Goal: Share content: Share content

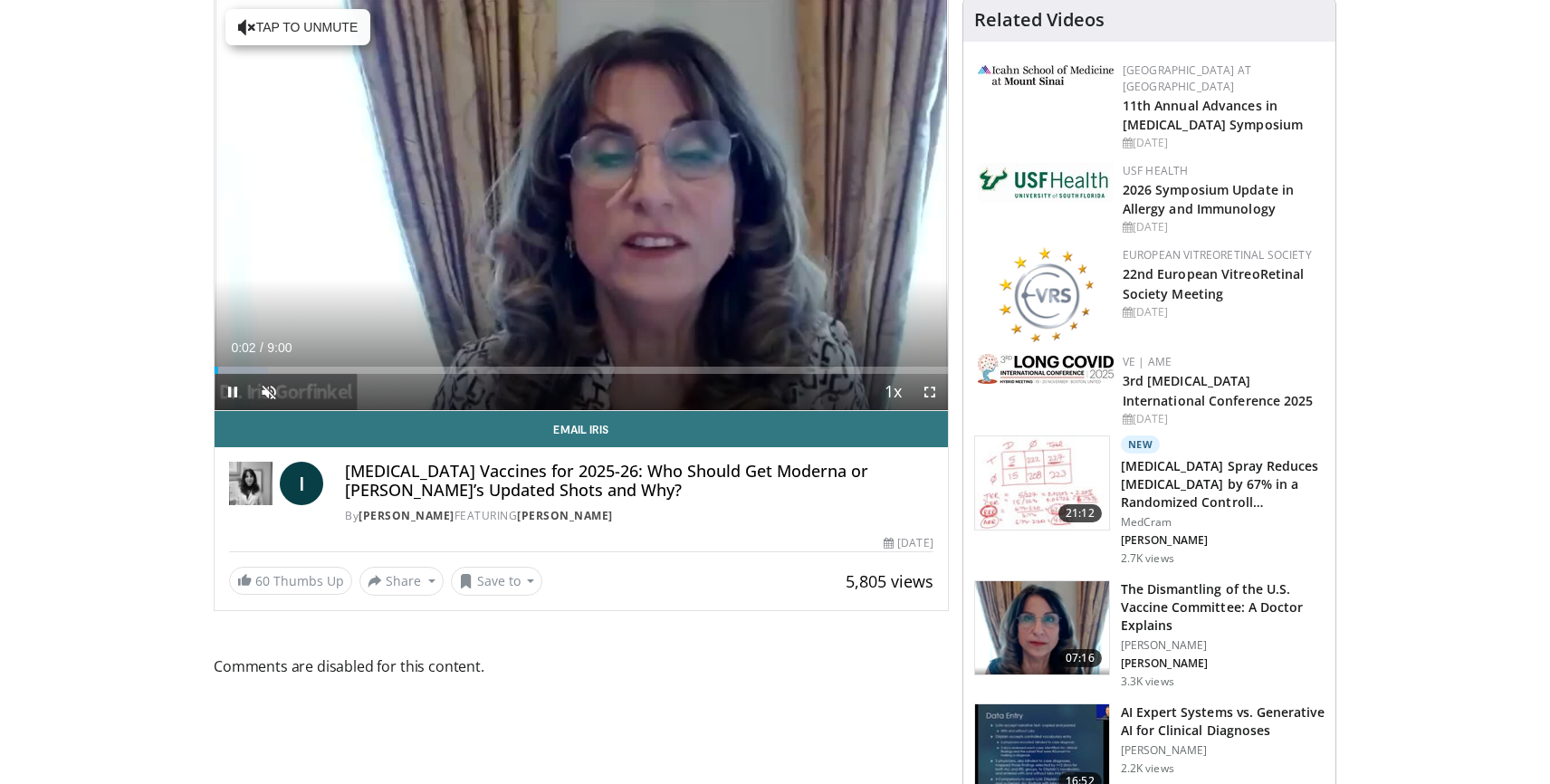
scroll to position [208, 0]
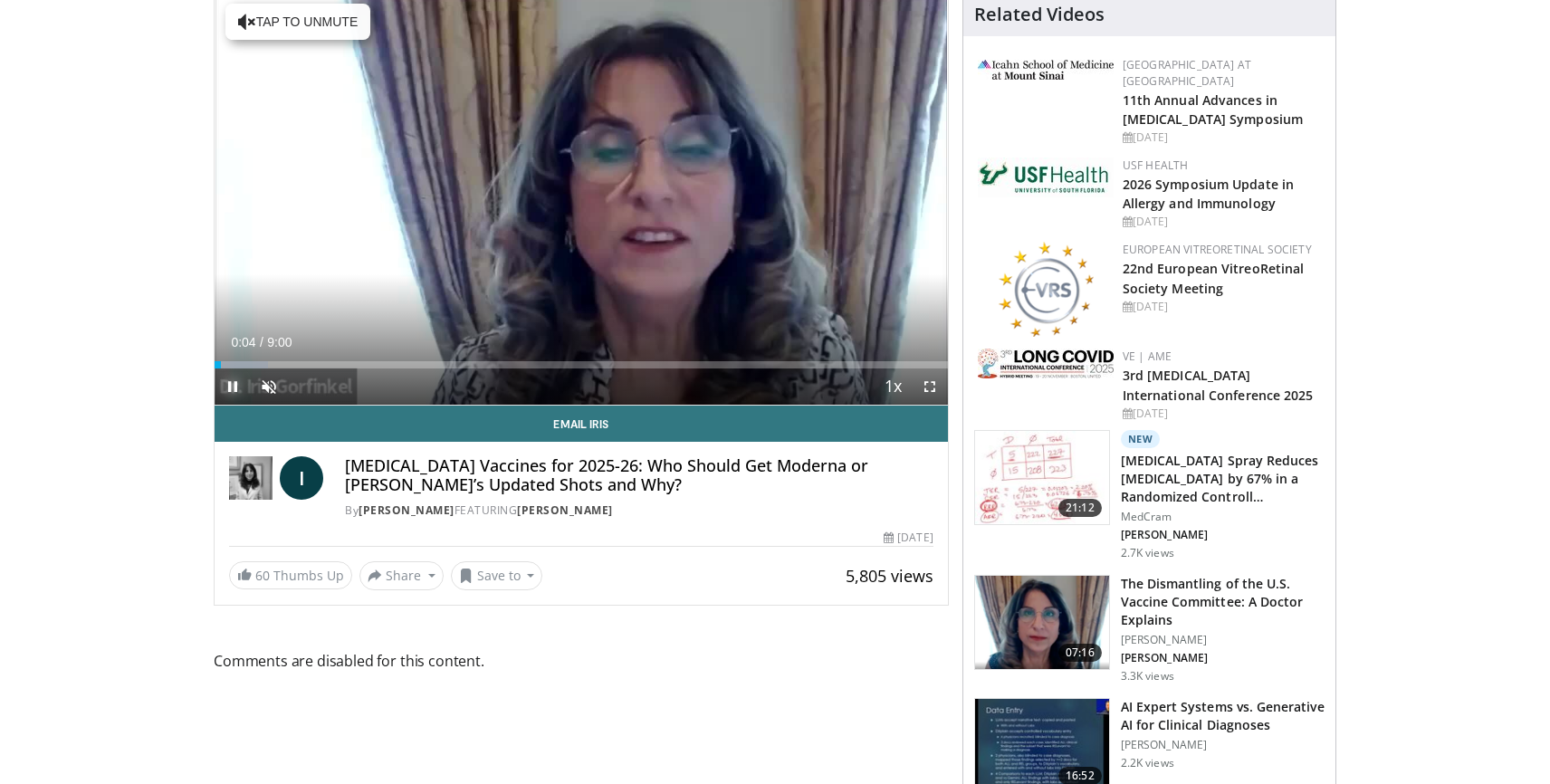
click at [233, 385] on span "Video Player" at bounding box center [233, 387] width 37 height 37
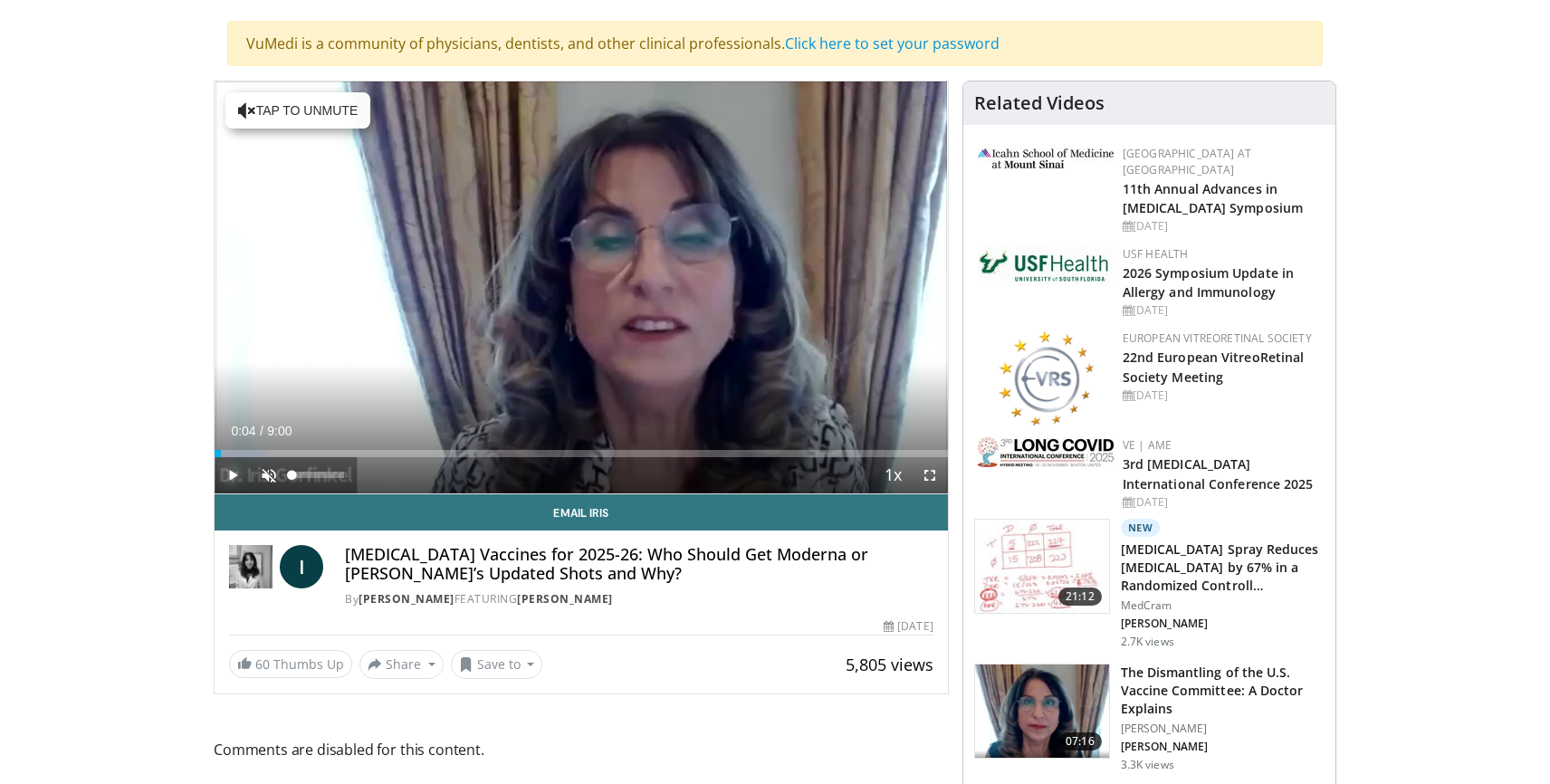
scroll to position [116, 0]
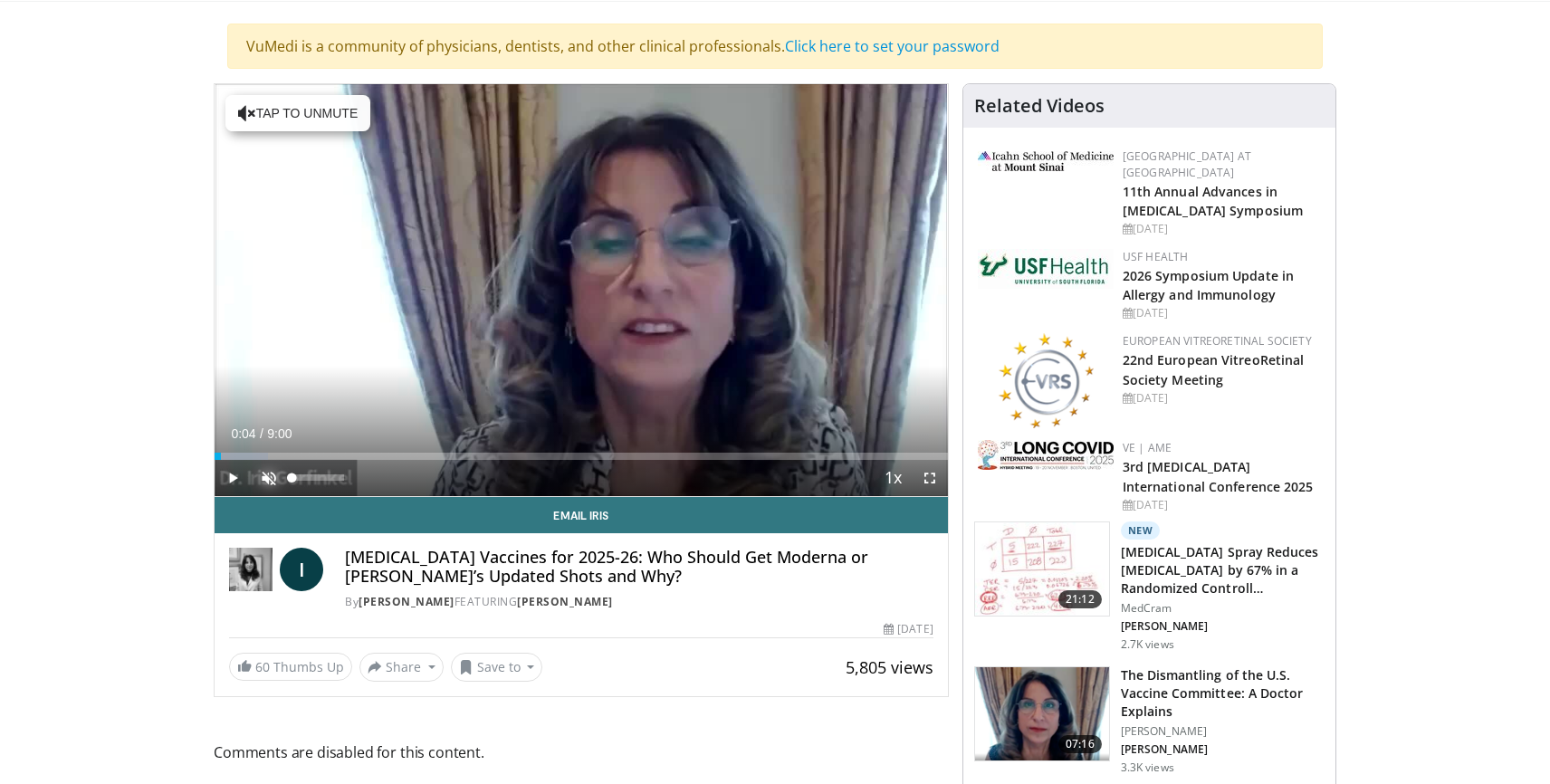
click at [269, 474] on span "Video Player" at bounding box center [269, 478] width 37 height 37
click at [233, 476] on span "Video Player" at bounding box center [233, 478] width 37 height 37
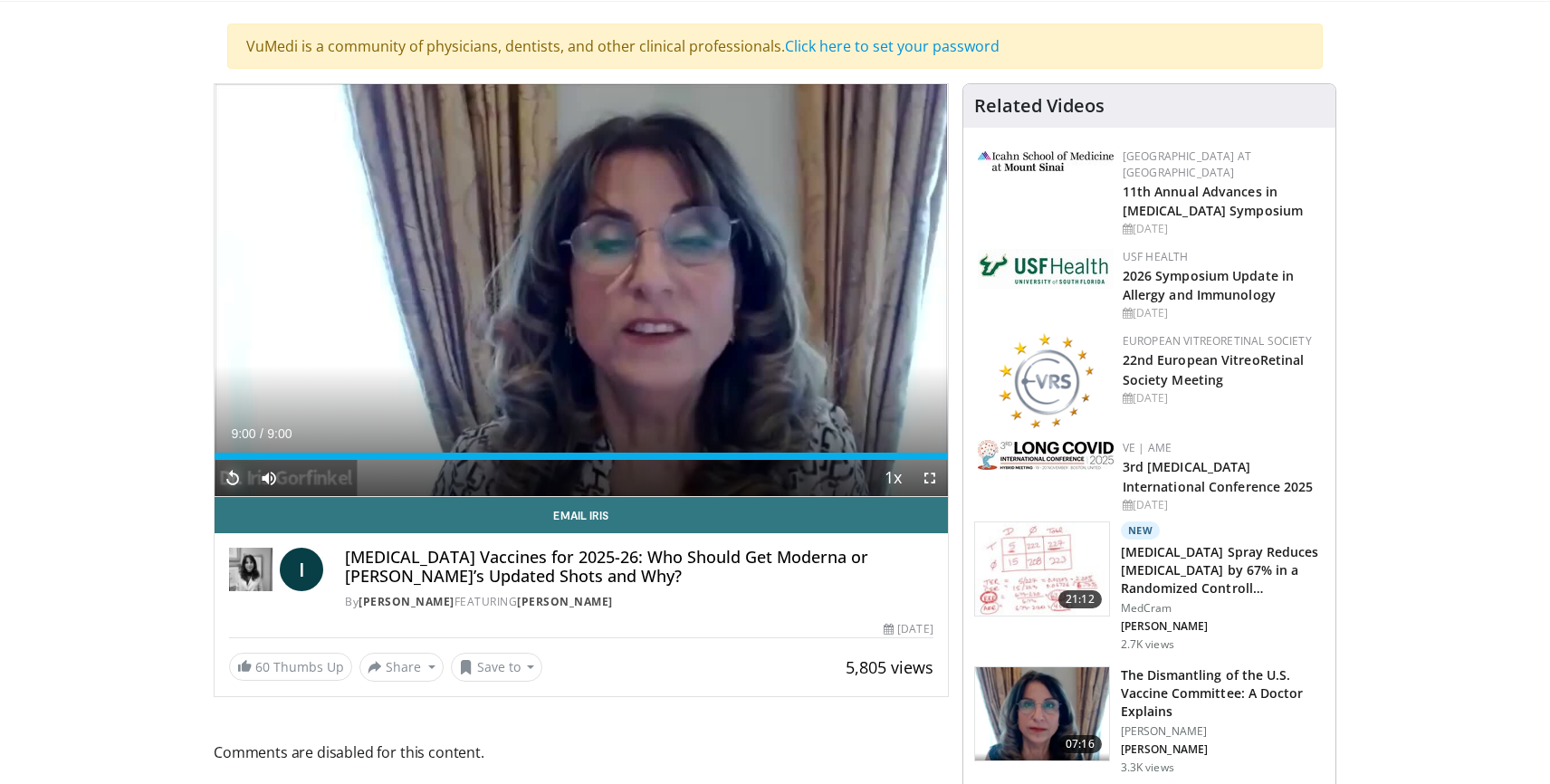
click at [231, 478] on span "Video Player" at bounding box center [233, 478] width 37 height 37
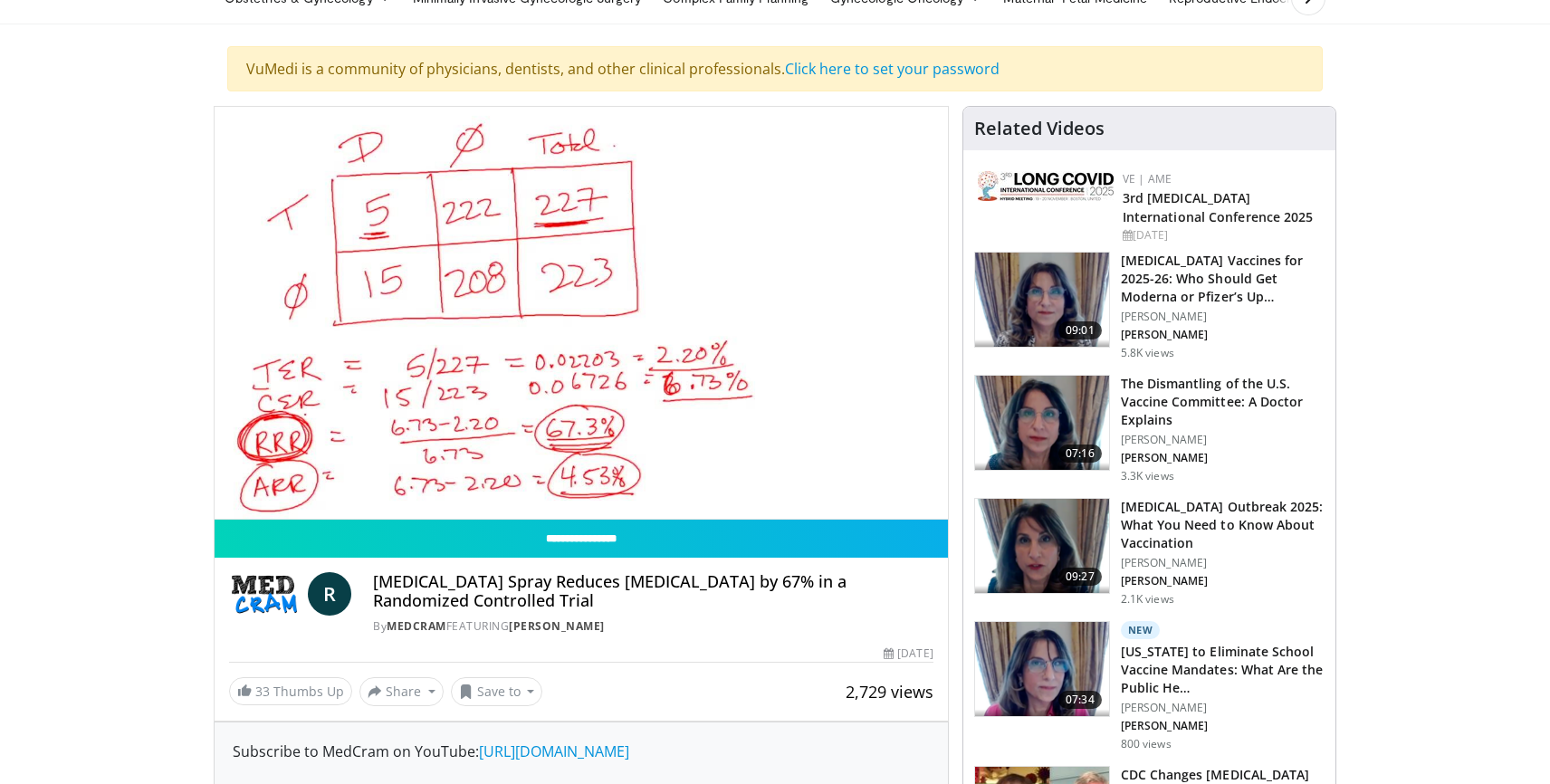
scroll to position [85, 0]
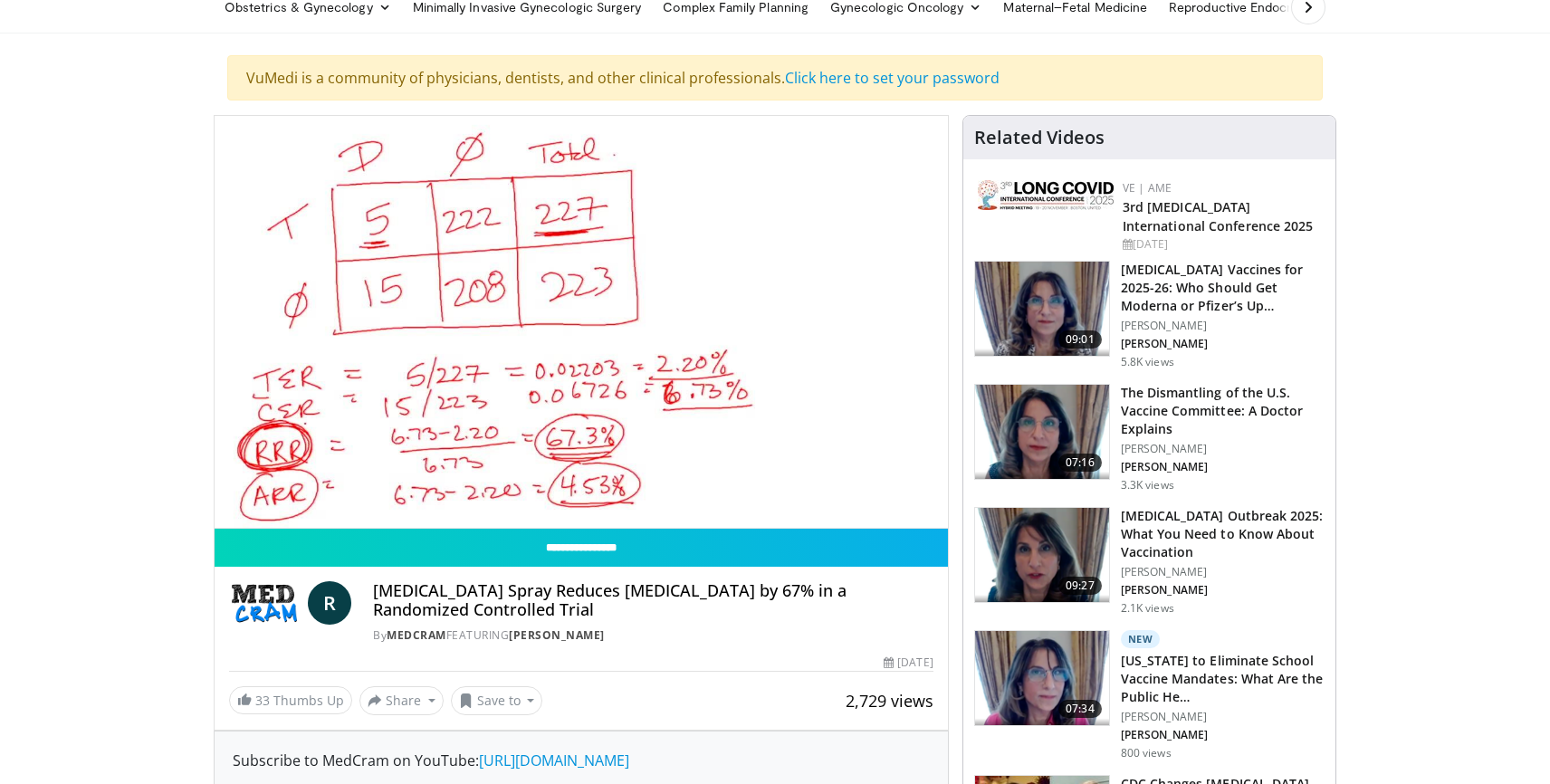
click at [1053, 306] on img at bounding box center [1042, 308] width 134 height 94
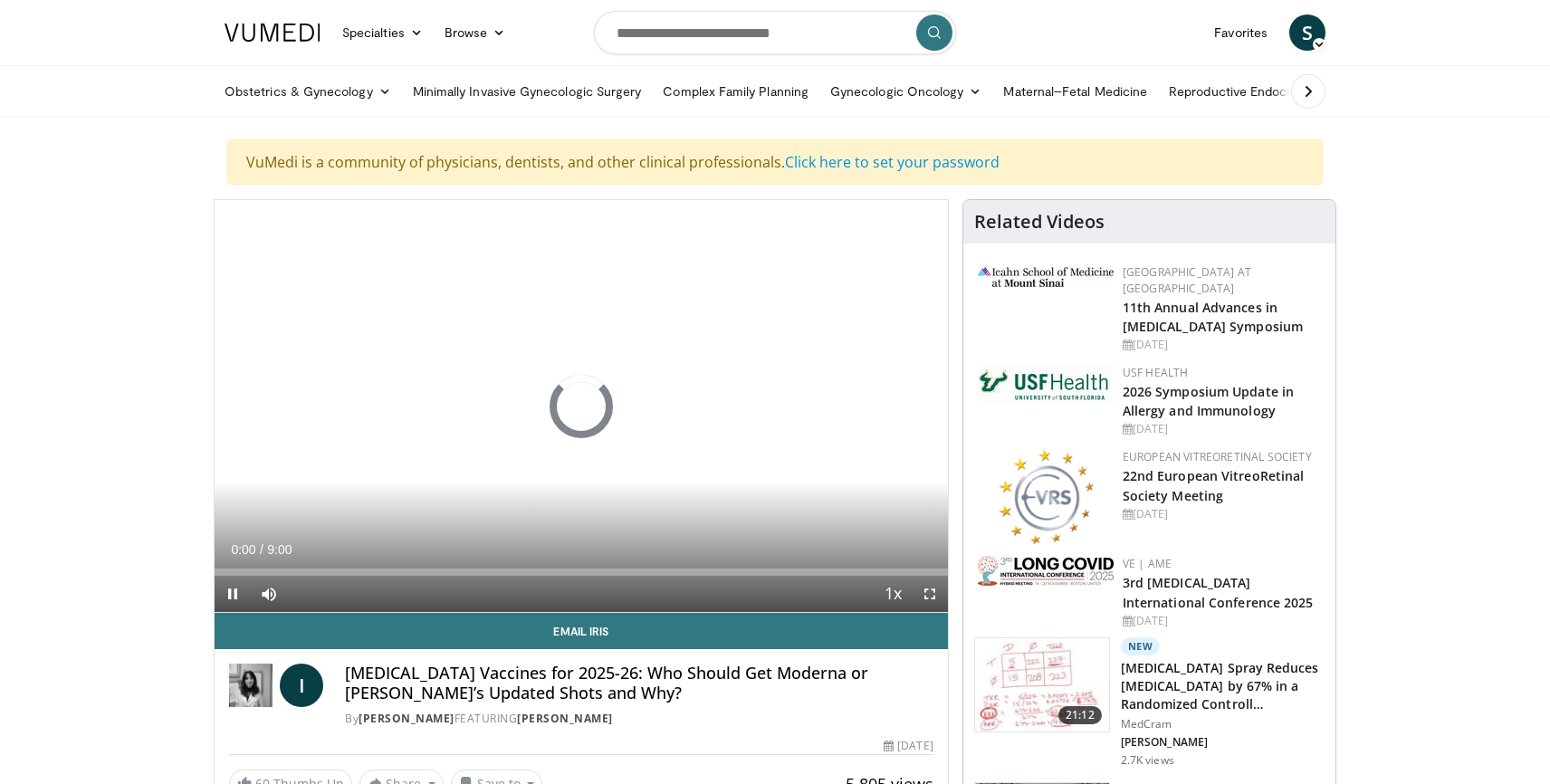
click at [1050, 306] on div at bounding box center [1046, 308] width 135 height 88
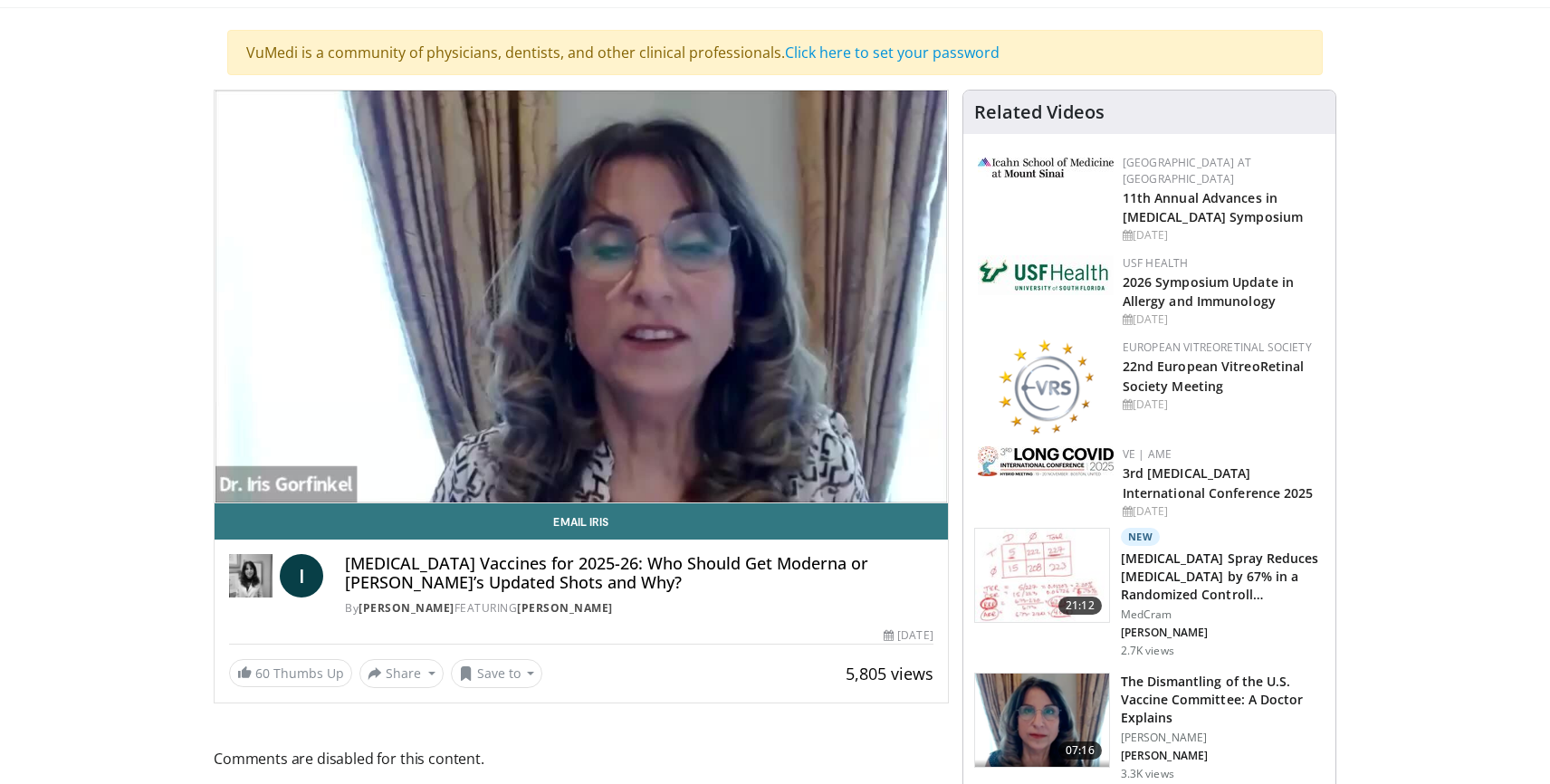
scroll to position [117, 0]
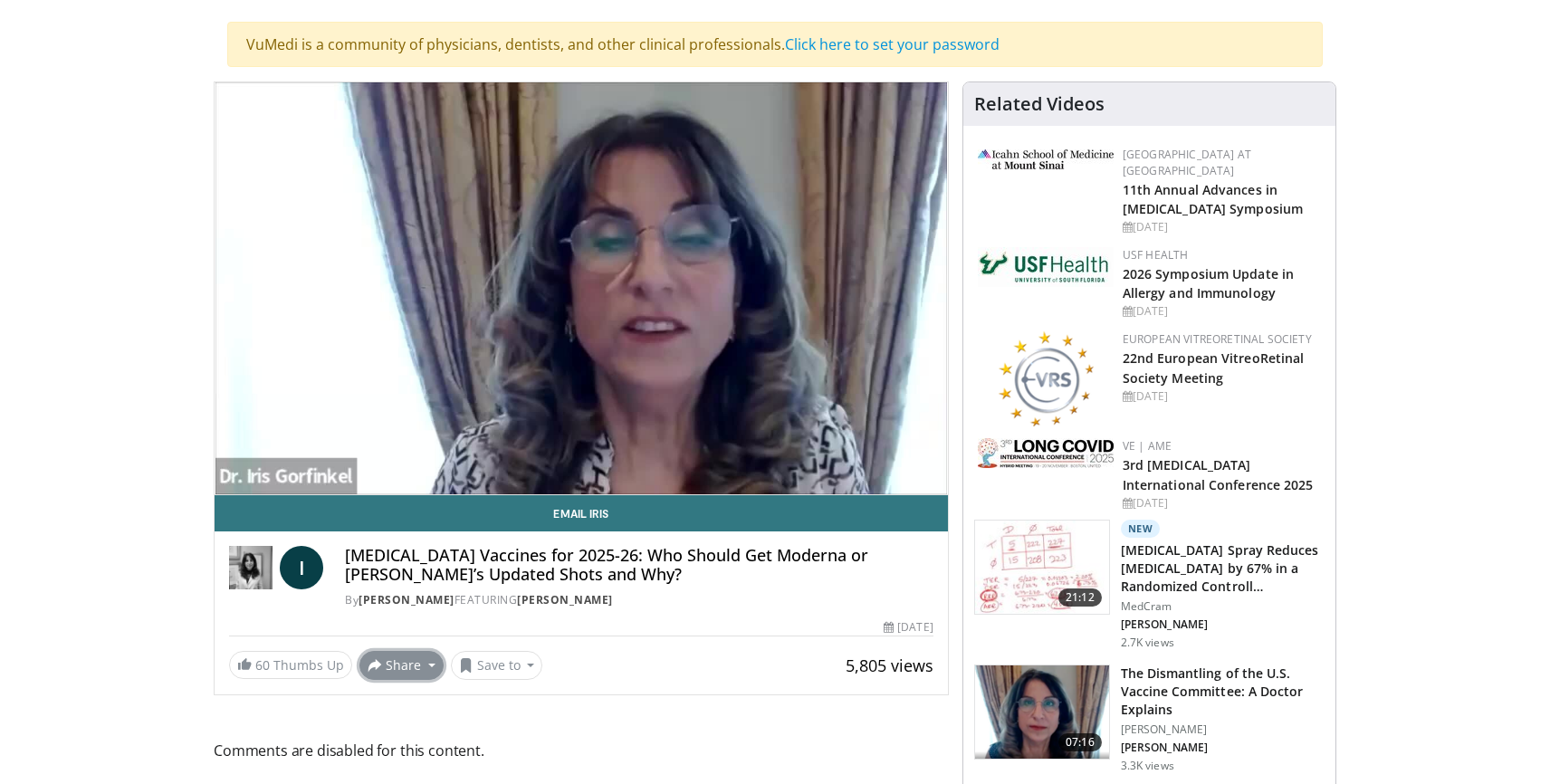
click at [394, 668] on button "Share" at bounding box center [402, 665] width 85 height 29
click at [405, 576] on span "E-mail" at bounding box center [400, 576] width 52 height 20
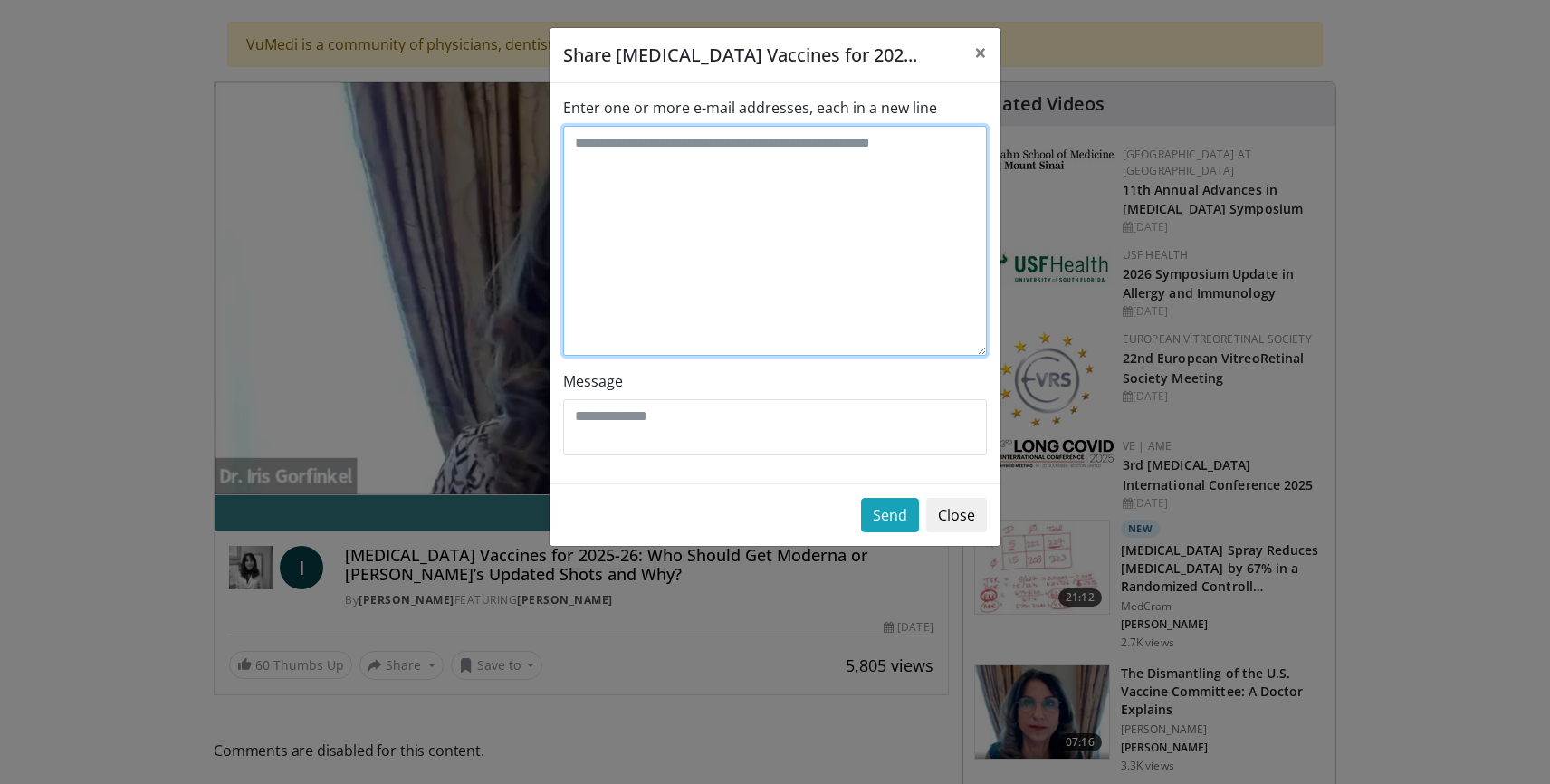
click at [612, 161] on textarea "Enter one or more e-mail addresses, each in a new line" at bounding box center [775, 240] width 424 height 230
type textarea "*"
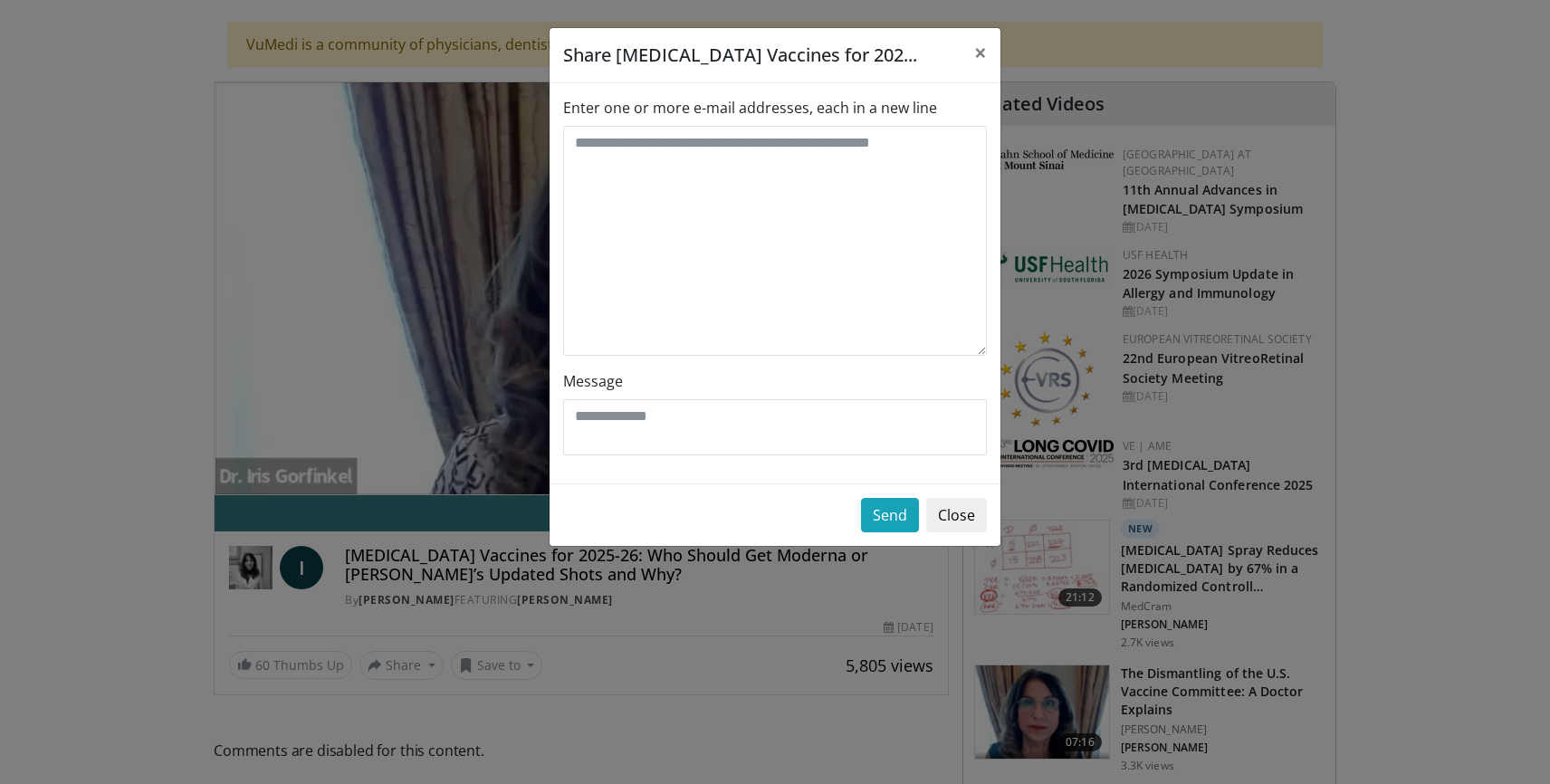
click at [357, 441] on div "Share [MEDICAL_DATA] Vaccines for 202... × Enter one or more e-mail addresses, …" at bounding box center [775, 392] width 1550 height 784
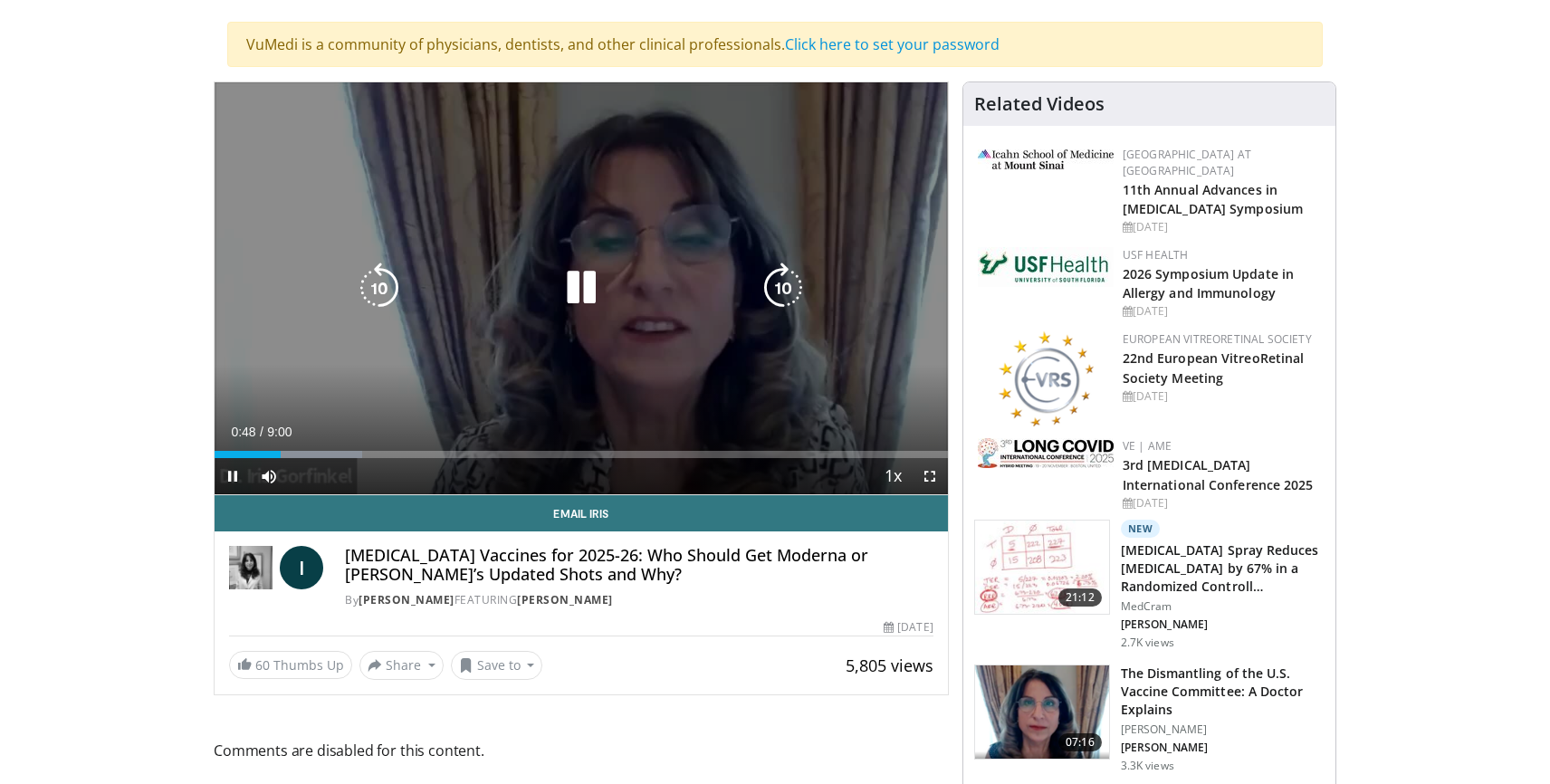
click at [579, 287] on icon "Video Player" at bounding box center [581, 287] width 51 height 51
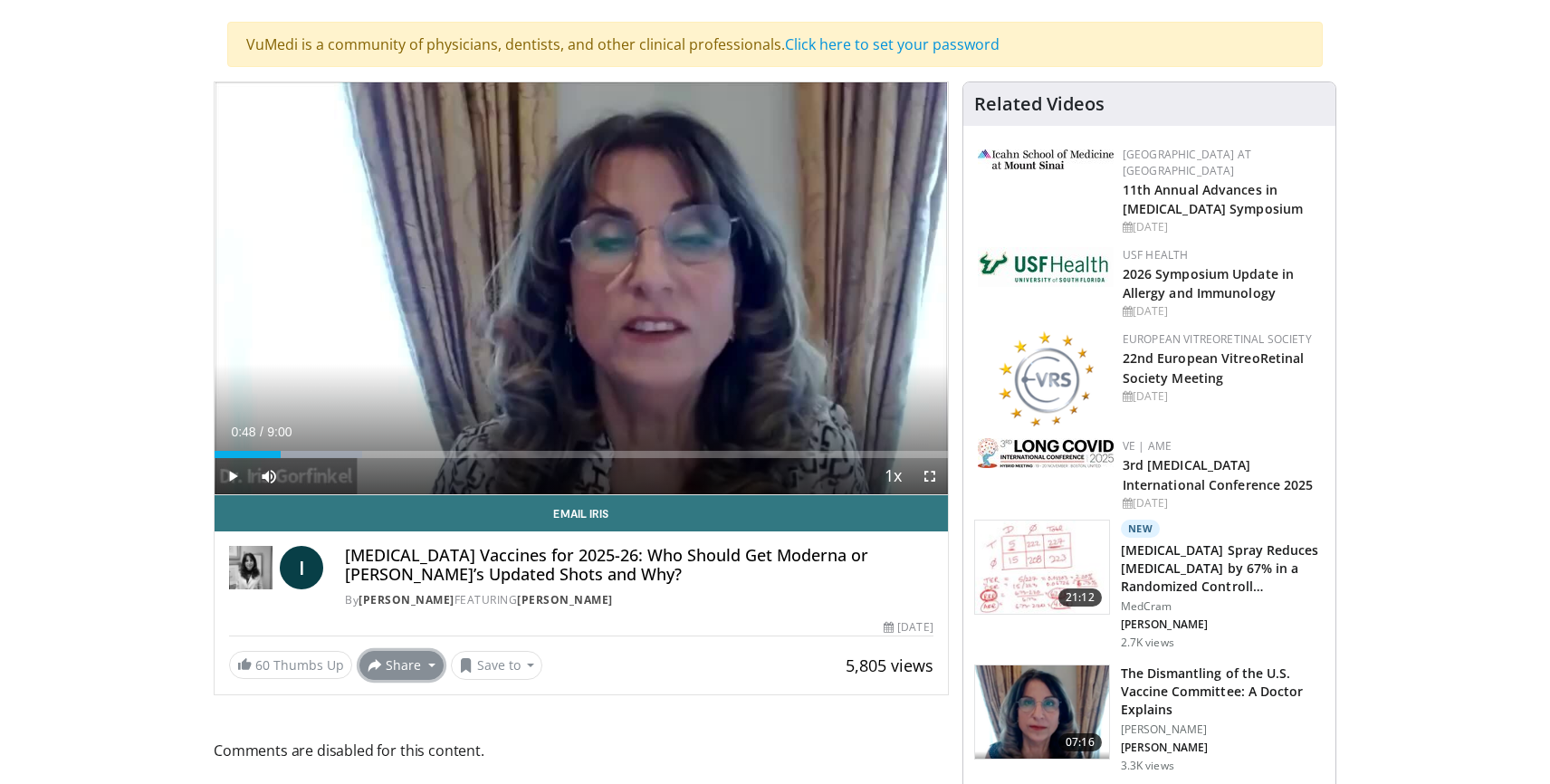
click at [391, 664] on button "Share" at bounding box center [402, 665] width 85 height 29
click at [397, 667] on button "Share" at bounding box center [402, 665] width 85 height 29
click at [402, 668] on button "Share" at bounding box center [402, 665] width 85 height 29
click at [401, 574] on span "E-mail" at bounding box center [400, 570] width 52 height 20
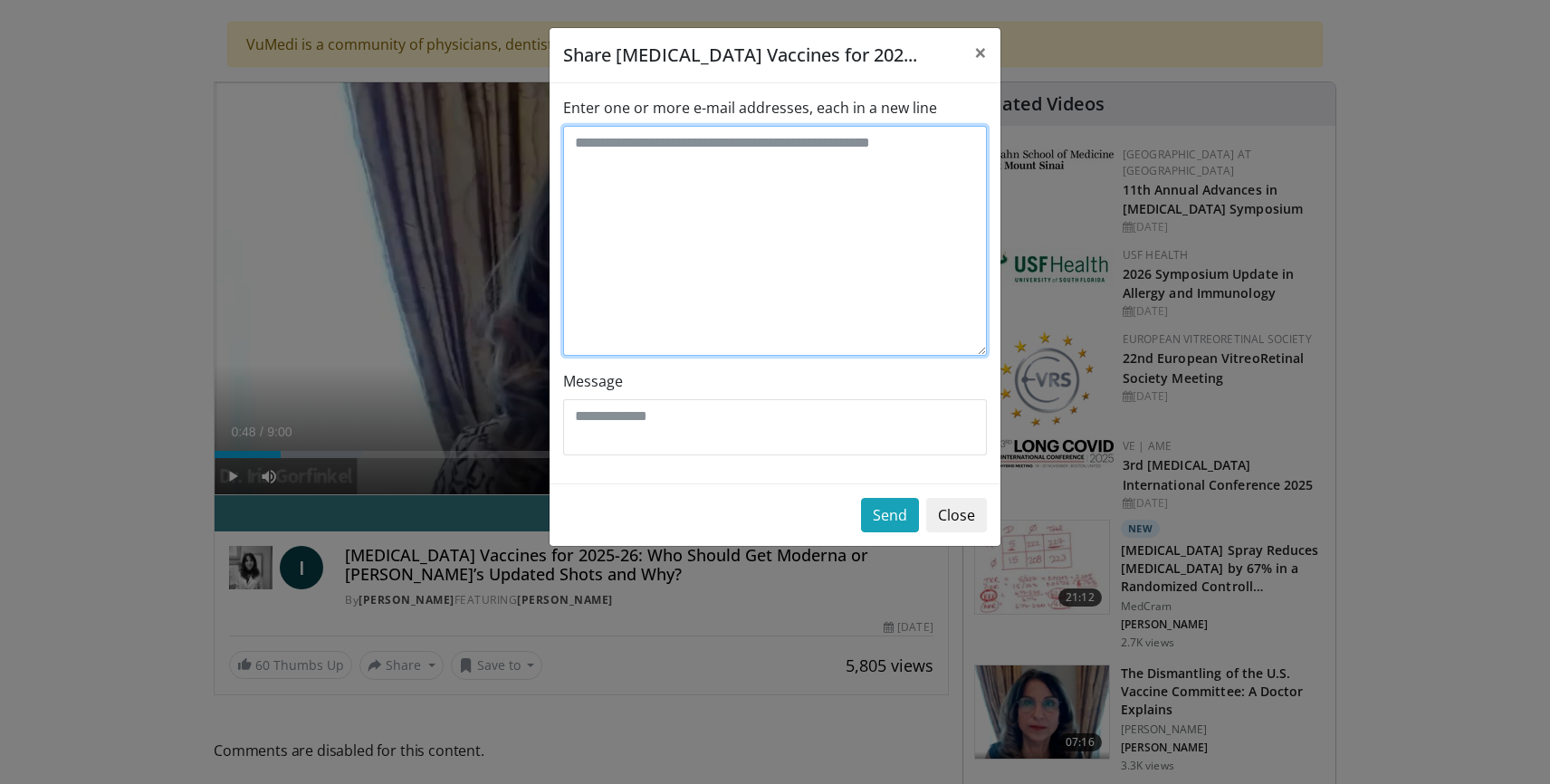
click at [605, 153] on textarea "Enter one or more e-mail addresses, each in a new line" at bounding box center [775, 240] width 424 height 230
click at [588, 145] on textarea "Enter one or more e-mail addresses, each in a new line" at bounding box center [775, 240] width 424 height 230
click at [617, 158] on textarea "Enter one or more e-mail addresses, each in a new line" at bounding box center [775, 240] width 424 height 230
paste textarea "**********"
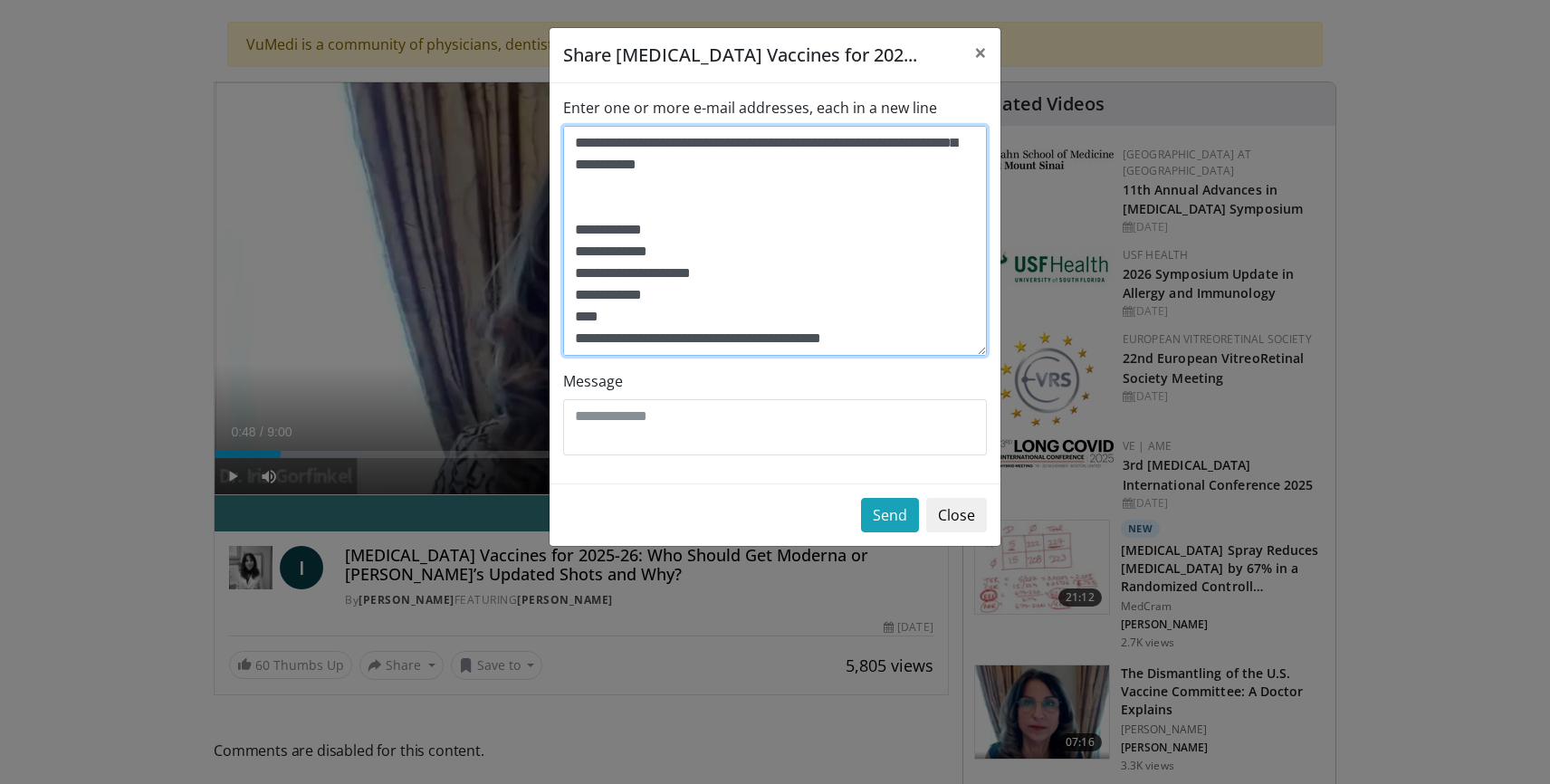
scroll to position [1586, 0]
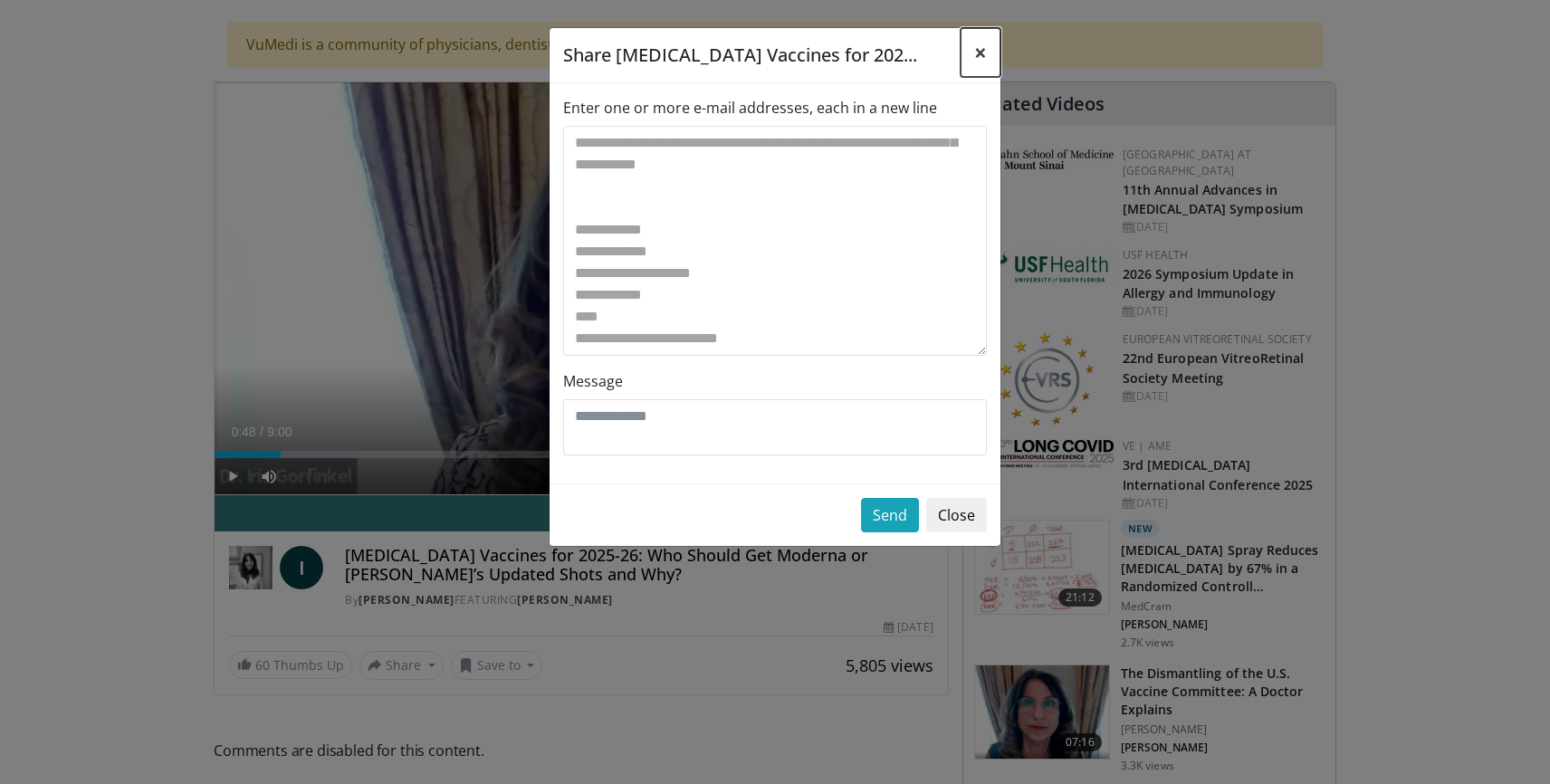
click at [979, 53] on span "×" at bounding box center [980, 52] width 12 height 30
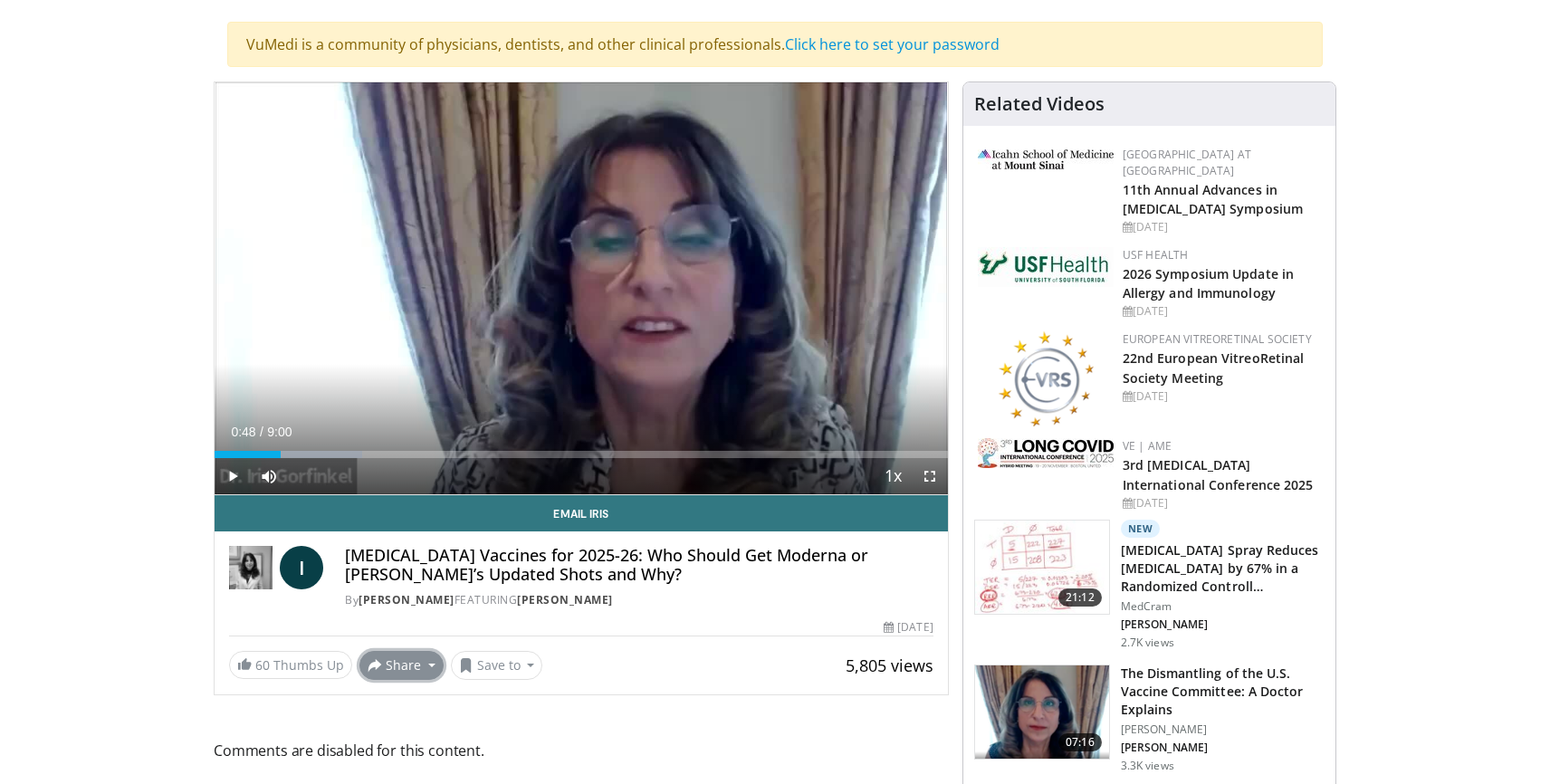
click at [401, 671] on button "Share" at bounding box center [402, 665] width 85 height 29
click at [403, 571] on span "E-mail" at bounding box center [400, 570] width 52 height 20
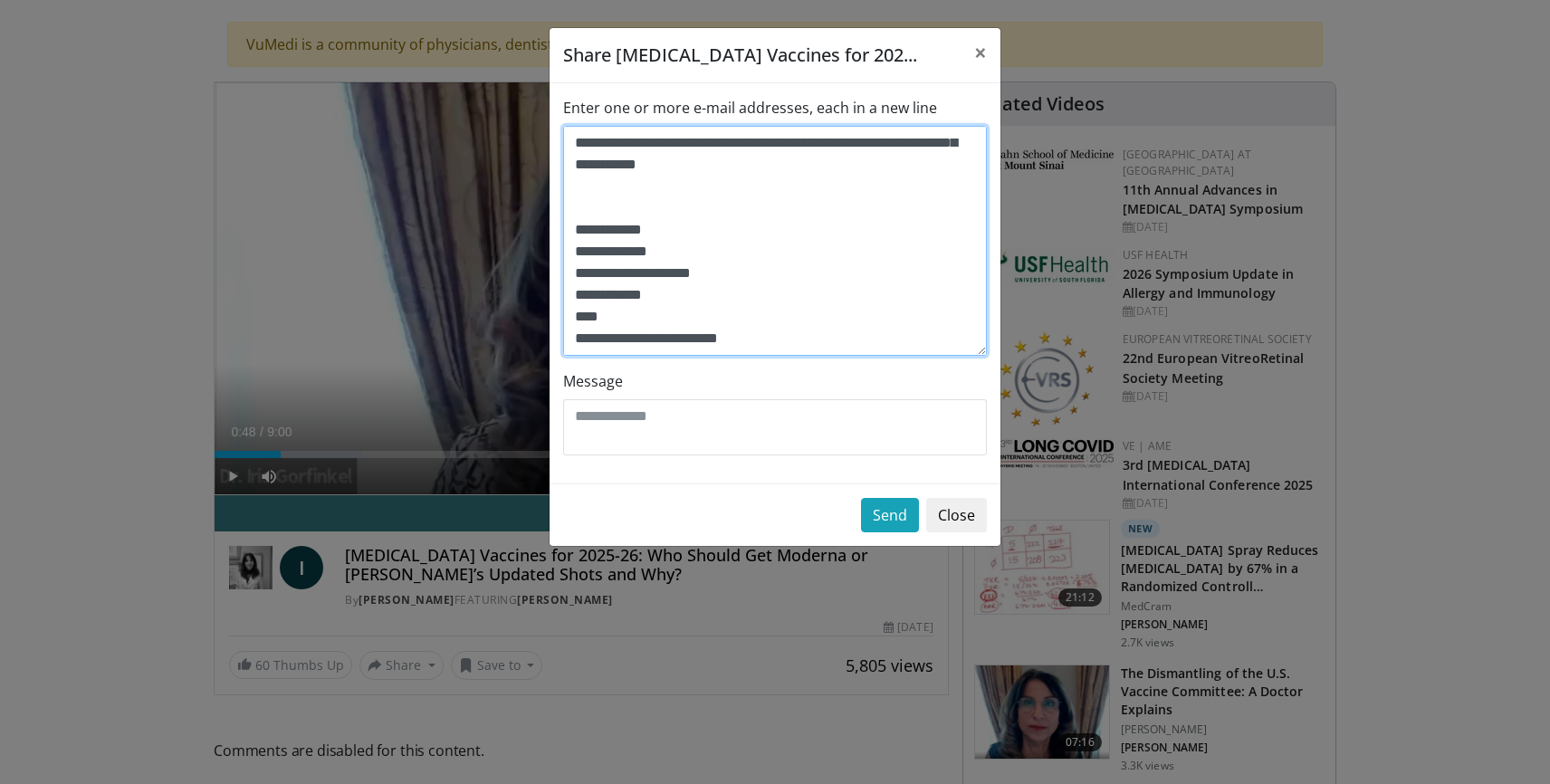
click at [834, 351] on textarea "Enter one or more e-mail addresses, each in a new line" at bounding box center [775, 240] width 424 height 230
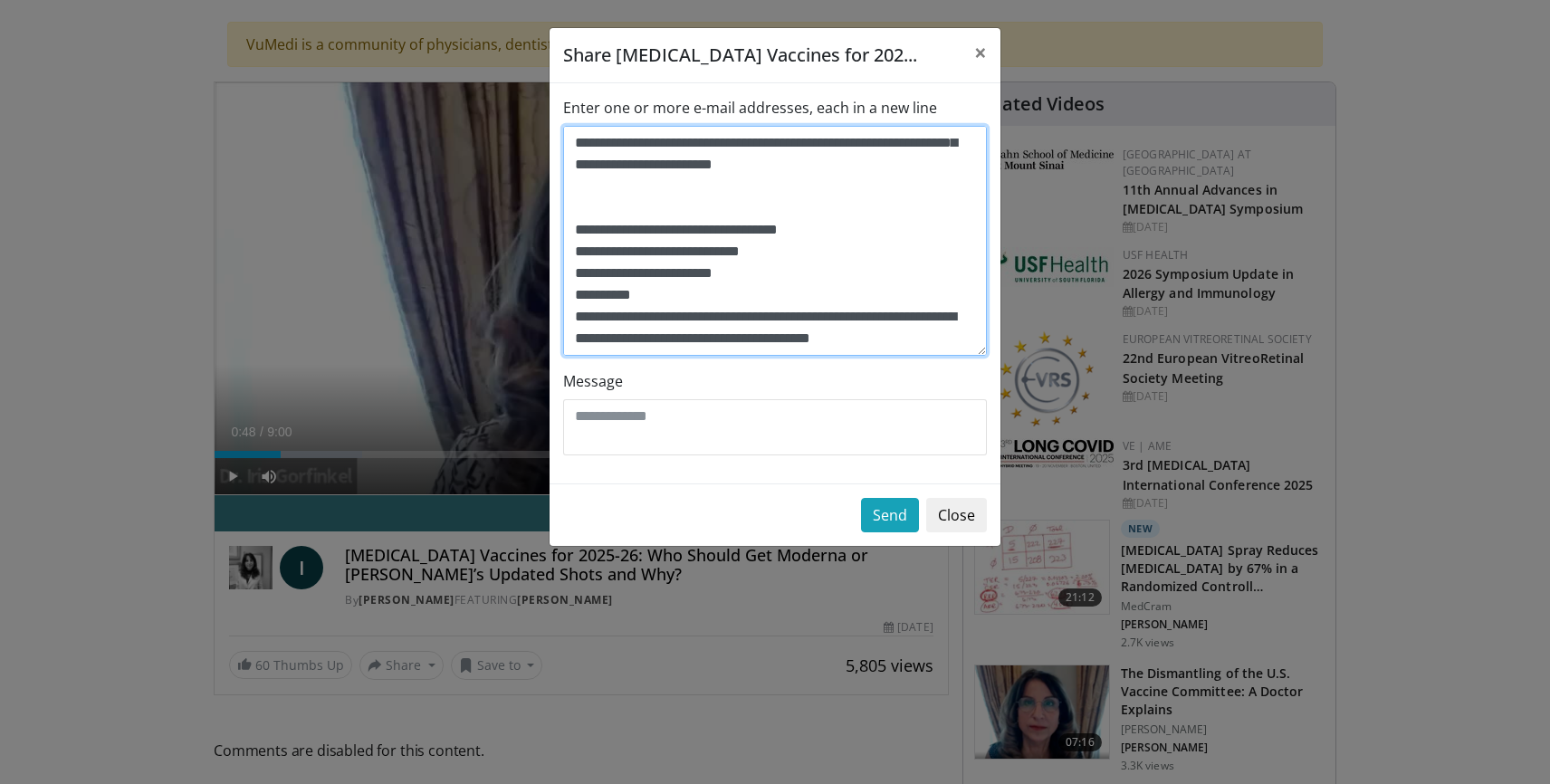
scroll to position [1390, 0]
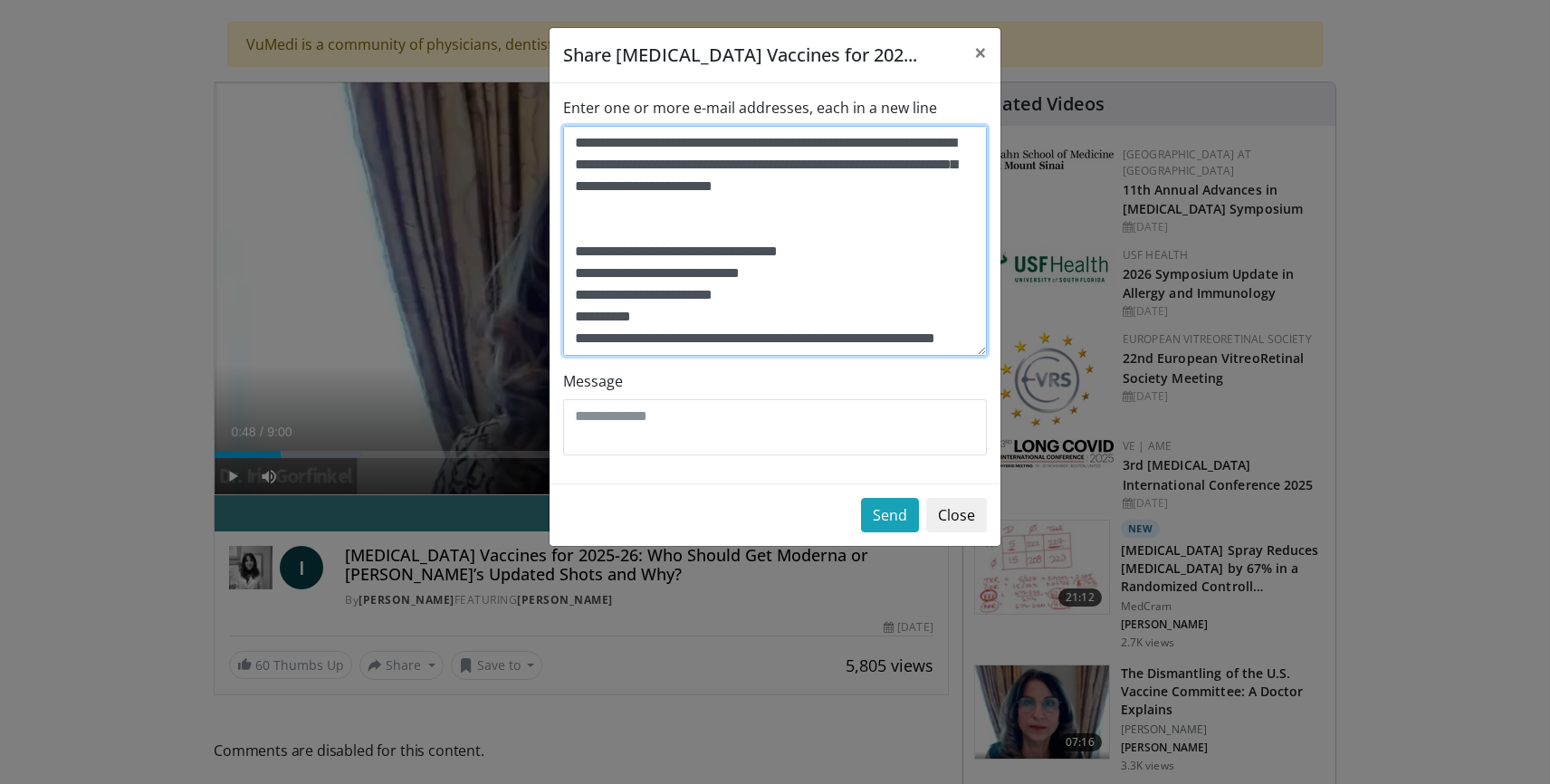
click at [834, 351] on textarea "Enter one or more e-mail addresses, each in a new line" at bounding box center [775, 240] width 424 height 230
drag, startPoint x: 568, startPoint y: 143, endPoint x: 858, endPoint y: 343, distance: 352.3
click at [858, 343] on textarea "Enter one or more e-mail addresses, each in a new line" at bounding box center [775, 240] width 424 height 230
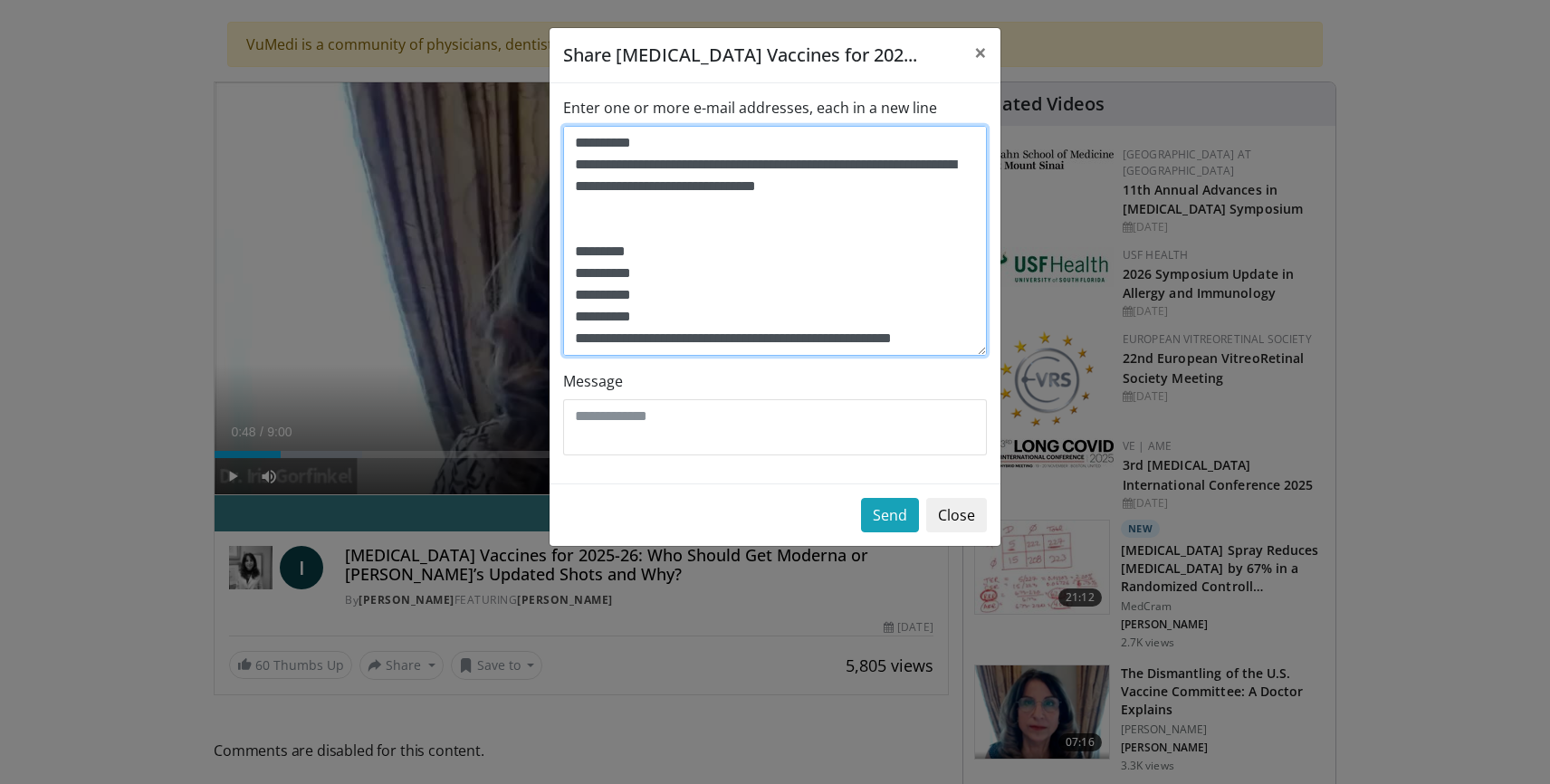
scroll to position [1173, 0]
drag, startPoint x: 573, startPoint y: 138, endPoint x: 927, endPoint y: 362, distance: 418.9
click at [926, 365] on div "Enter one or more e-mail addresses, each in a new line Message" at bounding box center [775, 283] width 451 height 400
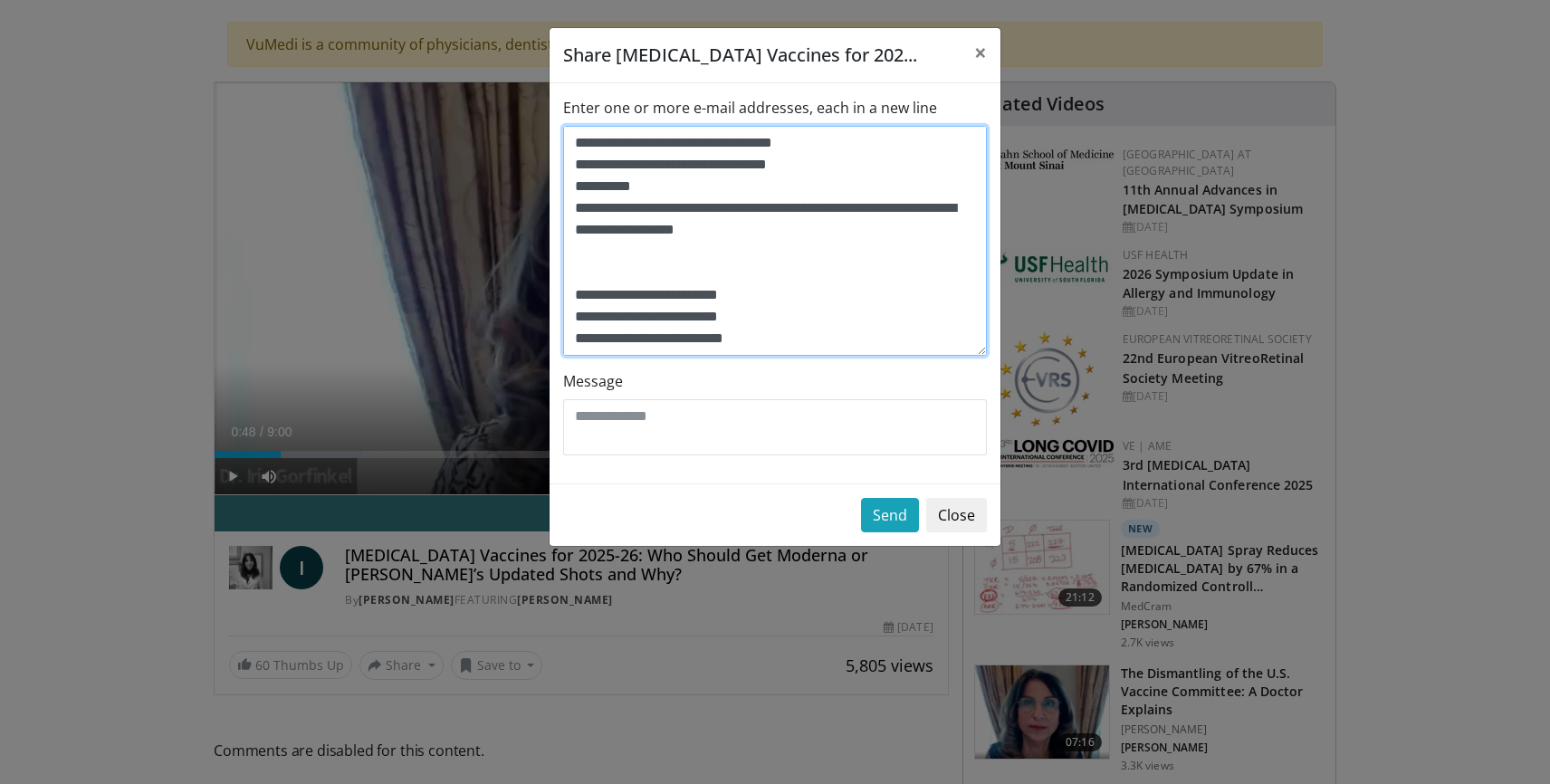
scroll to position [978, 0]
click at [573, 143] on textarea "Enter one or more e-mail addresses, each in a new line" at bounding box center [775, 240] width 424 height 230
drag, startPoint x: 573, startPoint y: 143, endPoint x: 768, endPoint y: 329, distance: 269.5
click at [768, 330] on textarea "Enter one or more e-mail addresses, each in a new line" at bounding box center [775, 240] width 424 height 230
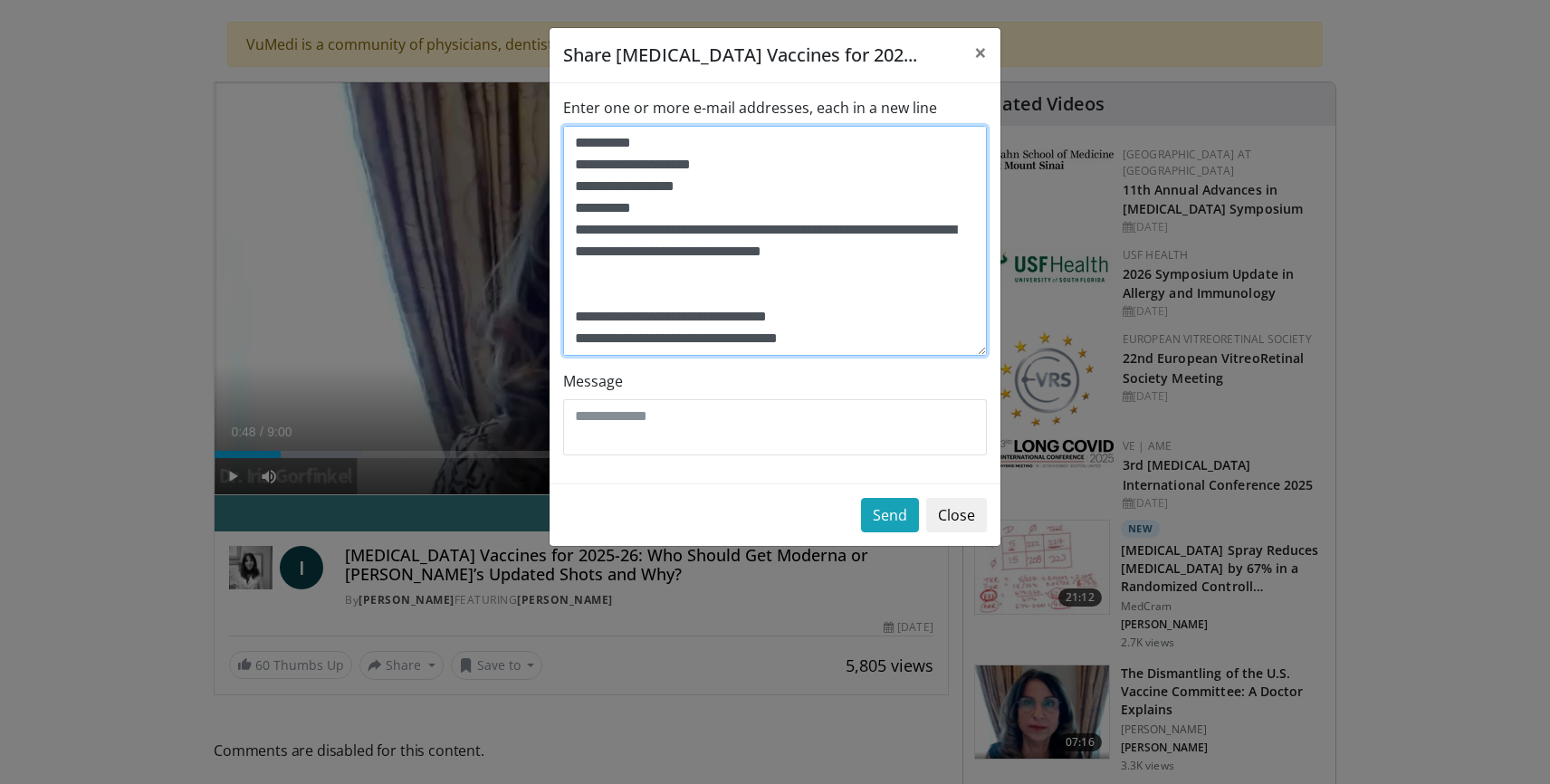
scroll to position [782, 0]
drag, startPoint x: 575, startPoint y: 150, endPoint x: 884, endPoint y: 354, distance: 370.3
click at [883, 358] on div "Enter one or more e-mail addresses, each in a new line Message" at bounding box center [775, 283] width 451 height 400
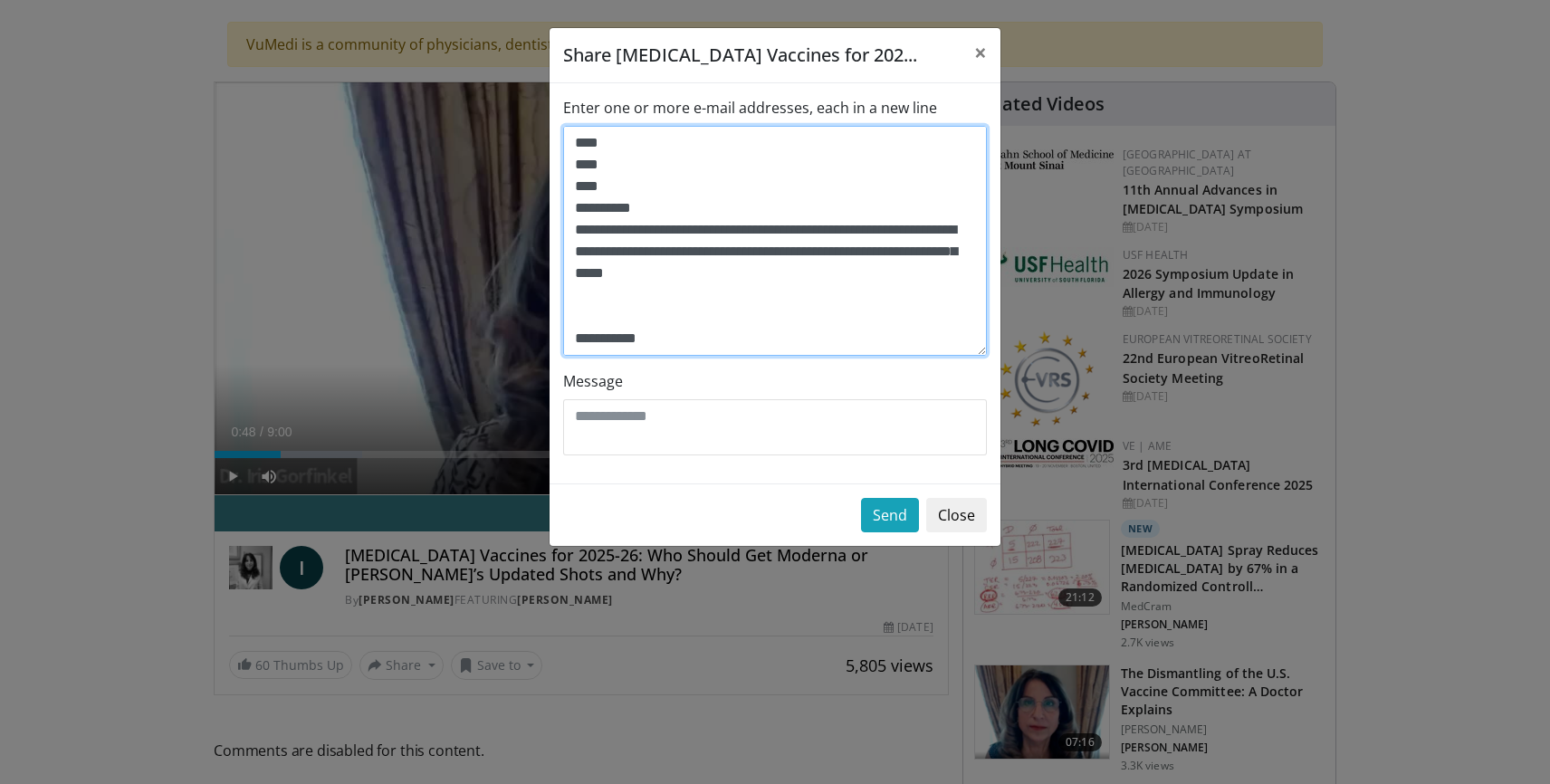
scroll to position [587, 0]
drag, startPoint x: 577, startPoint y: 145, endPoint x: 897, endPoint y: 350, distance: 380.0
click at [892, 350] on textarea "**********" at bounding box center [775, 240] width 424 height 230
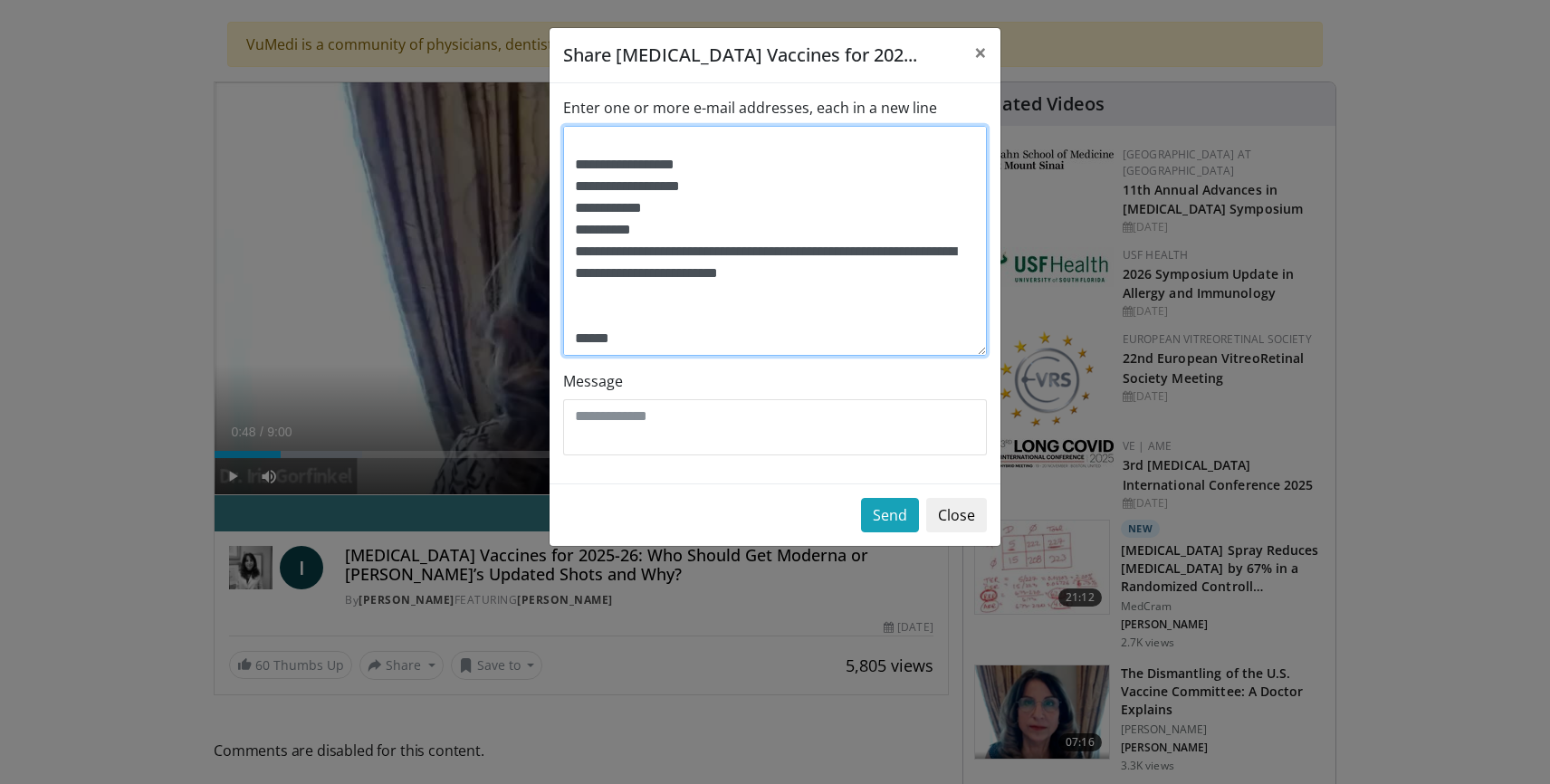
scroll to position [391, 0]
drag, startPoint x: 581, startPoint y: 151, endPoint x: 867, endPoint y: 341, distance: 343.4
click at [867, 341] on textarea "**********" at bounding box center [775, 240] width 424 height 230
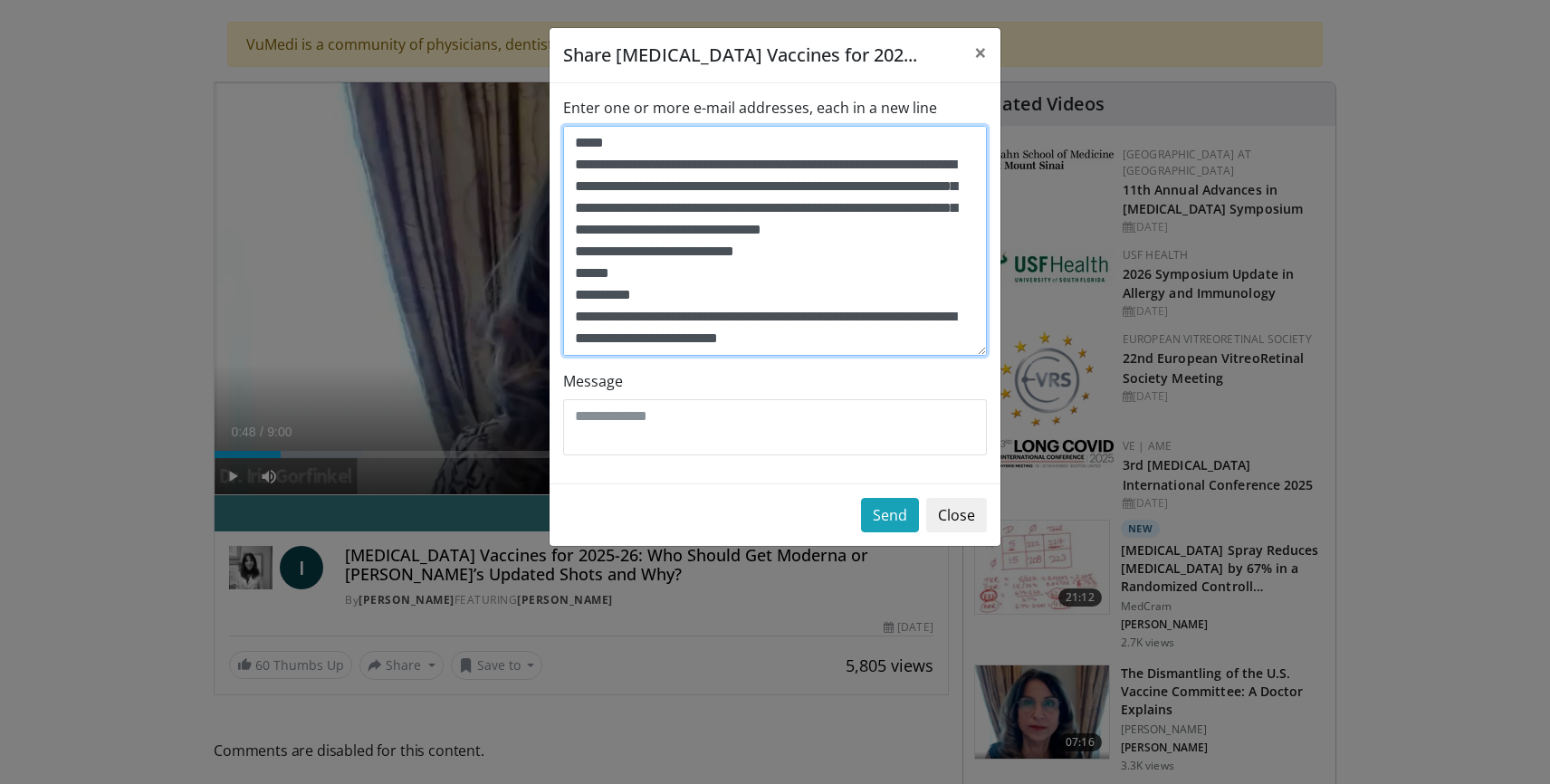
scroll to position [196, 0]
click at [578, 145] on textarea "**********" at bounding box center [775, 240] width 424 height 230
drag, startPoint x: 578, startPoint y: 145, endPoint x: 851, endPoint y: 335, distance: 332.6
click at [851, 335] on textarea "**********" at bounding box center [775, 240] width 424 height 230
type textarea "**********"
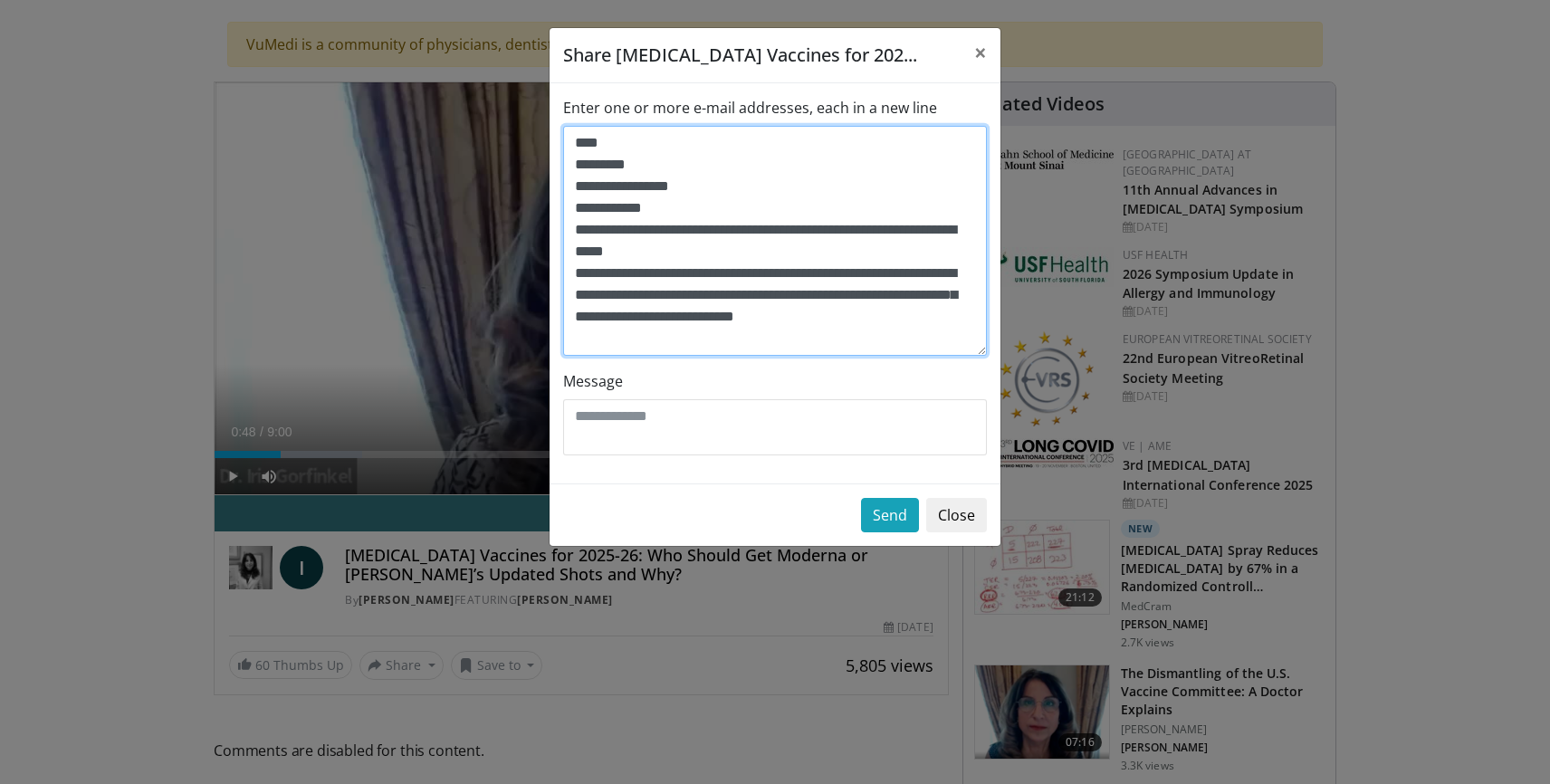
scroll to position [0, 0]
drag, startPoint x: 576, startPoint y: 147, endPoint x: 951, endPoint y: 338, distance: 420.8
click at [951, 338] on textarea "**********" at bounding box center [775, 240] width 424 height 230
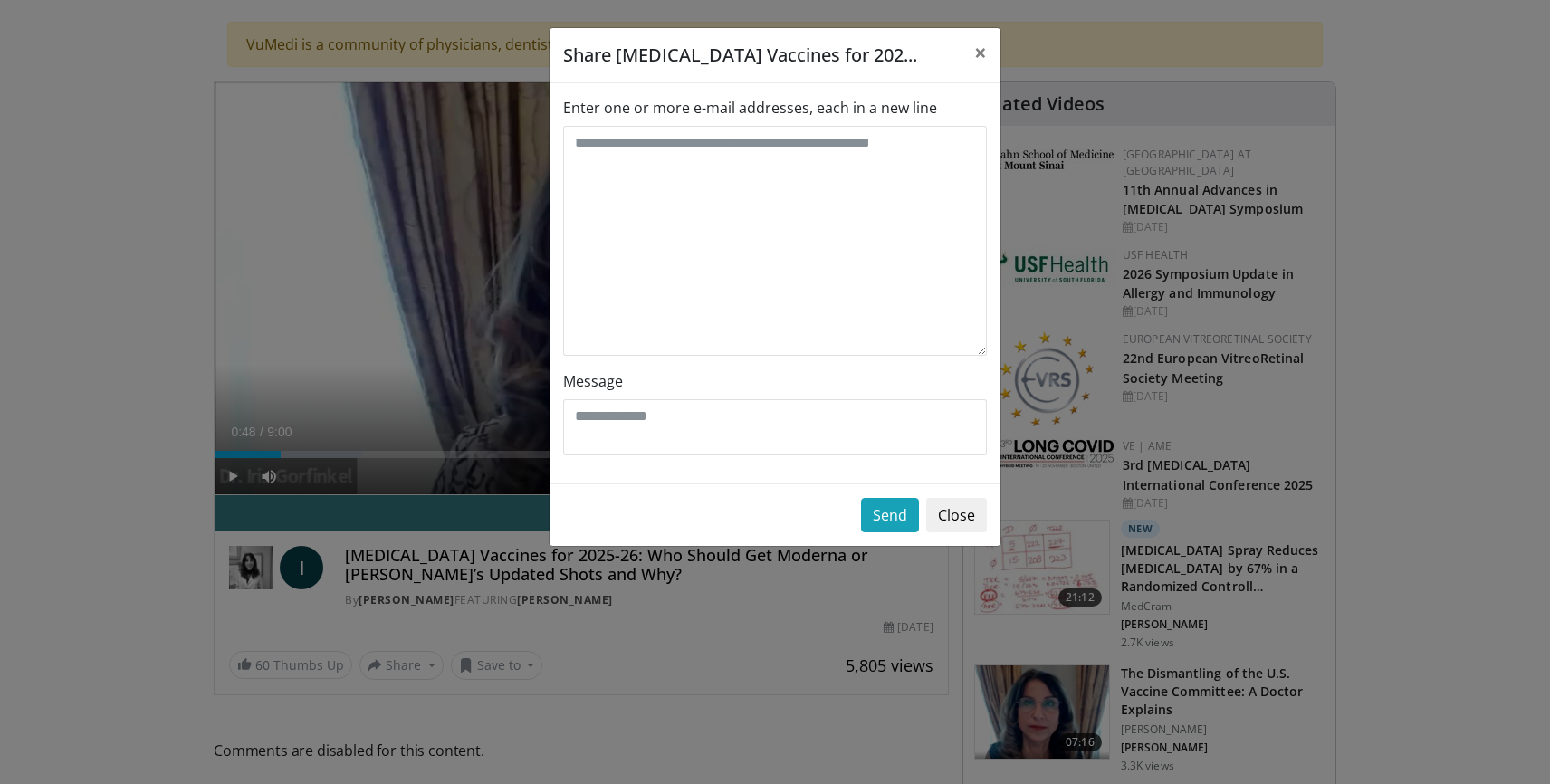
click at [496, 243] on div "Share [MEDICAL_DATA] Vaccines for 202... × Enter one or more e-mail addresses, …" at bounding box center [775, 392] width 1550 height 784
click at [496, 243] on div "10 seconds Tap to unmute" at bounding box center [580, 288] width 733 height 412
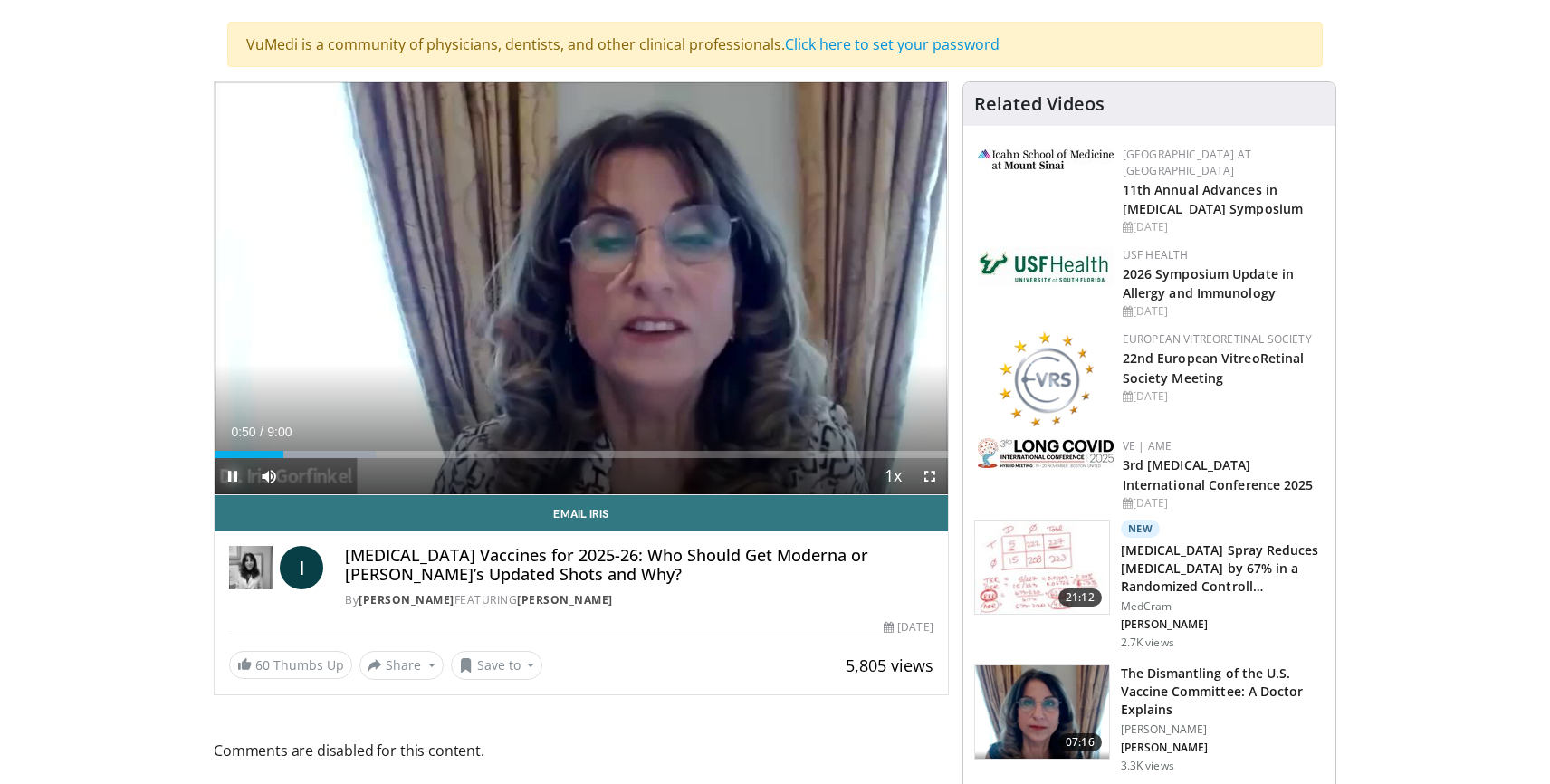
click at [233, 477] on span "Video Player" at bounding box center [233, 477] width 37 height 37
click at [396, 670] on button "Share" at bounding box center [402, 665] width 85 height 29
click at [392, 565] on span "E-mail" at bounding box center [400, 570] width 52 height 20
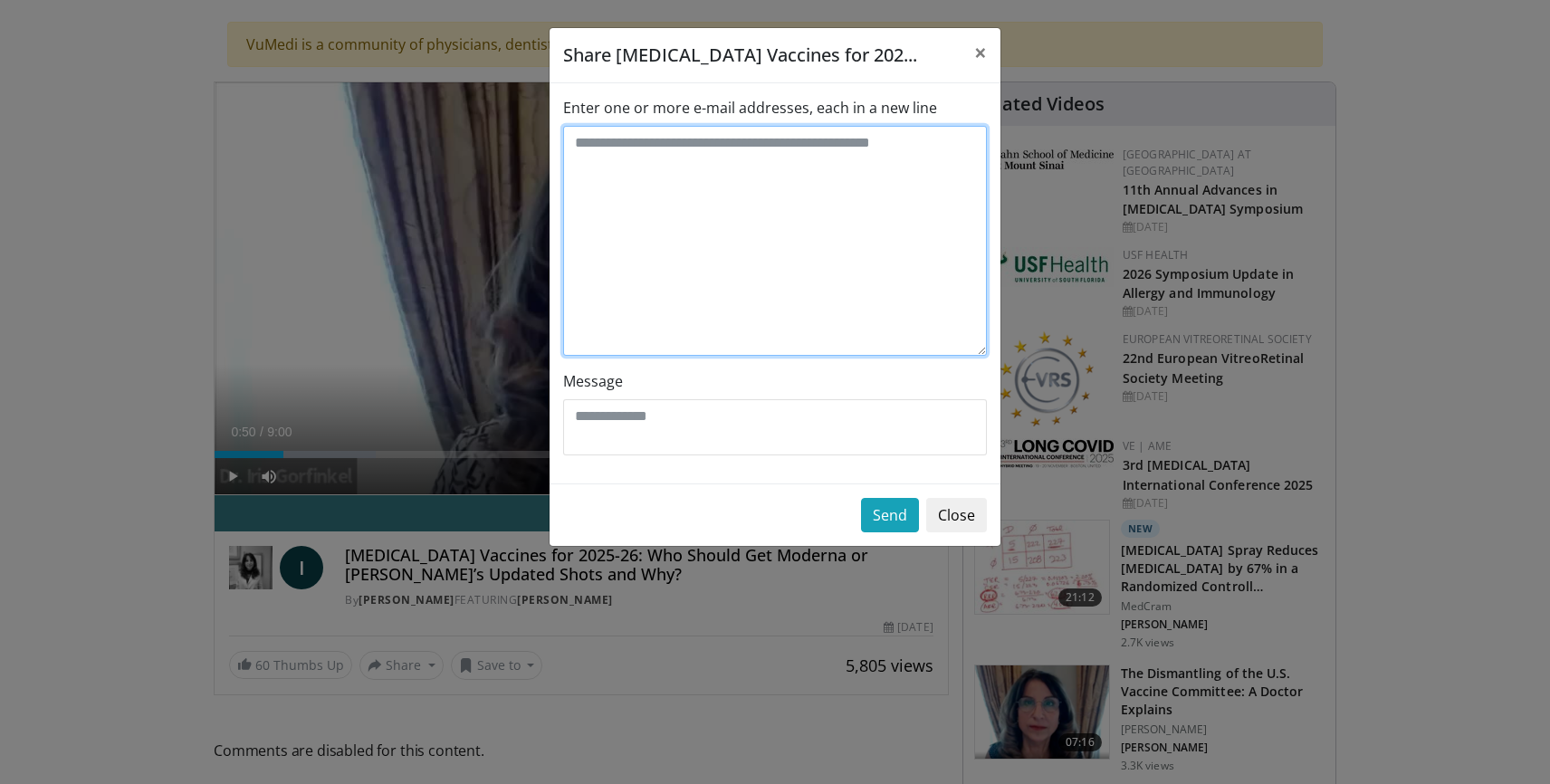
click at [588, 155] on textarea "Enter one or more e-mail addresses, each in a new line" at bounding box center [775, 240] width 424 height 230
click at [584, 194] on textarea "**********" at bounding box center [775, 240] width 424 height 230
click at [676, 190] on textarea "**********" at bounding box center [775, 240] width 424 height 230
click at [728, 214] on textarea "**********" at bounding box center [775, 240] width 424 height 230
click at [764, 211] on textarea "**********" at bounding box center [775, 240] width 424 height 230
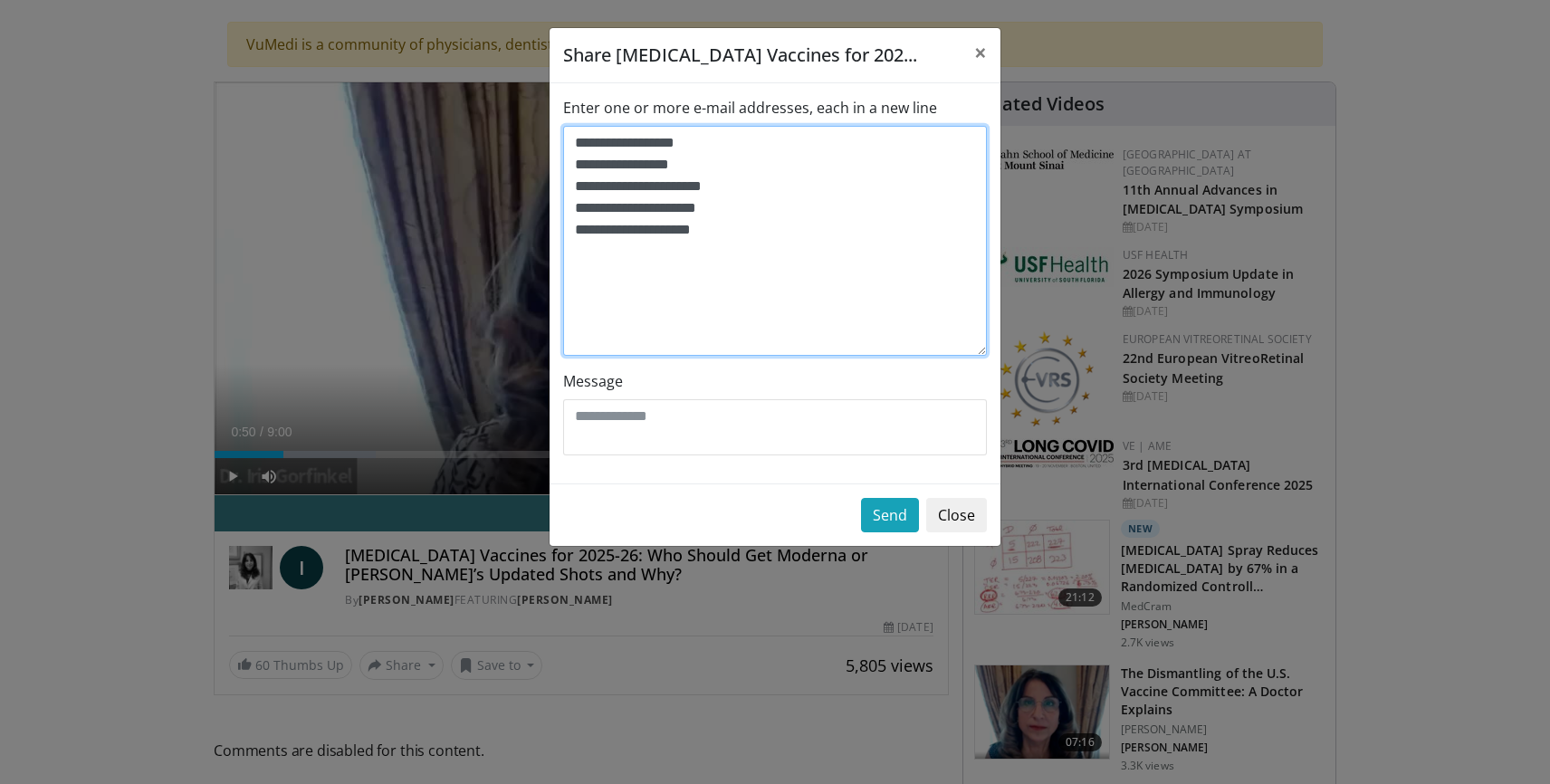
type textarea "**********"
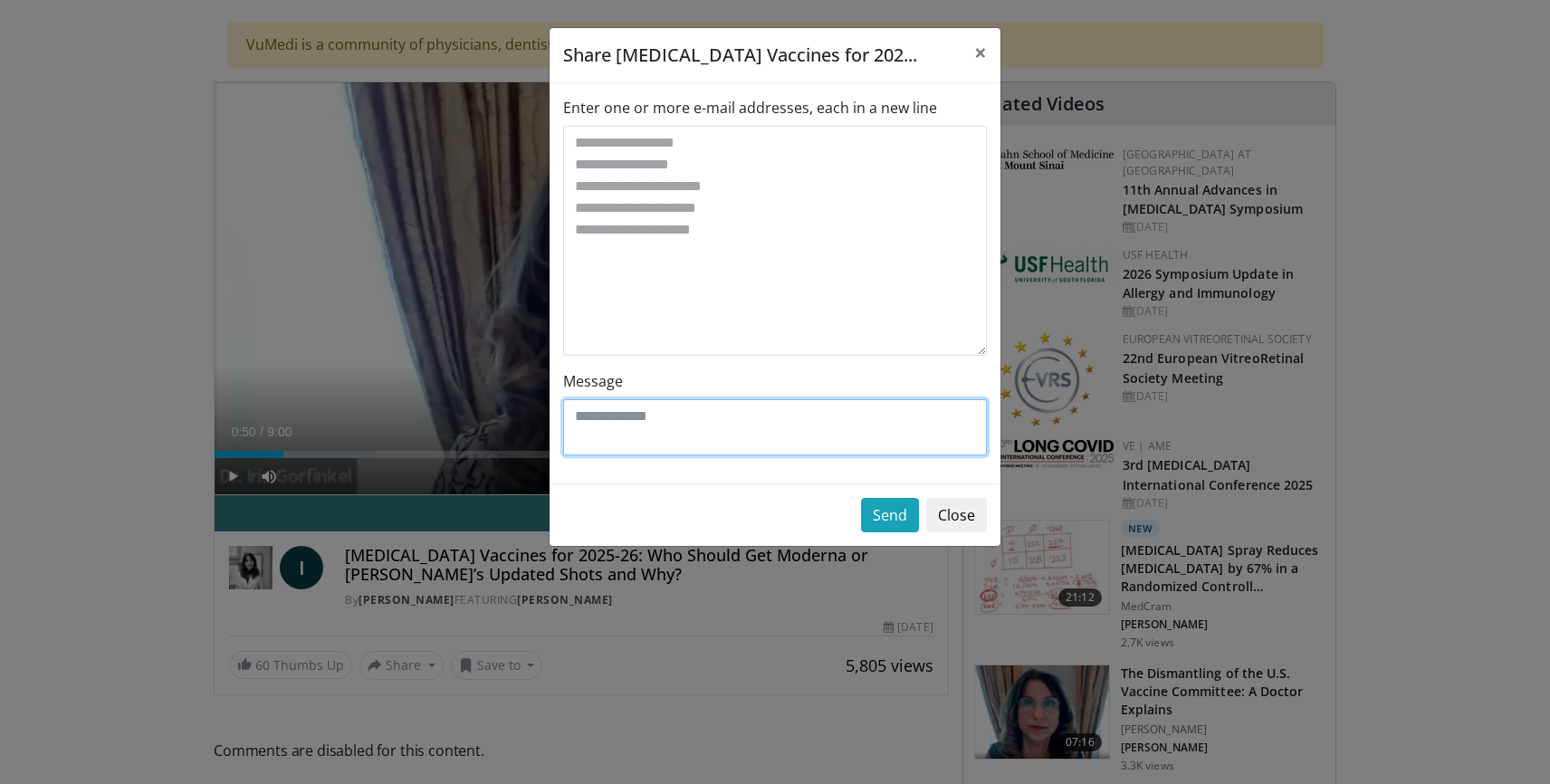
click at [605, 424] on textarea "Message" at bounding box center [775, 428] width 424 height 56
type textarea "**********"
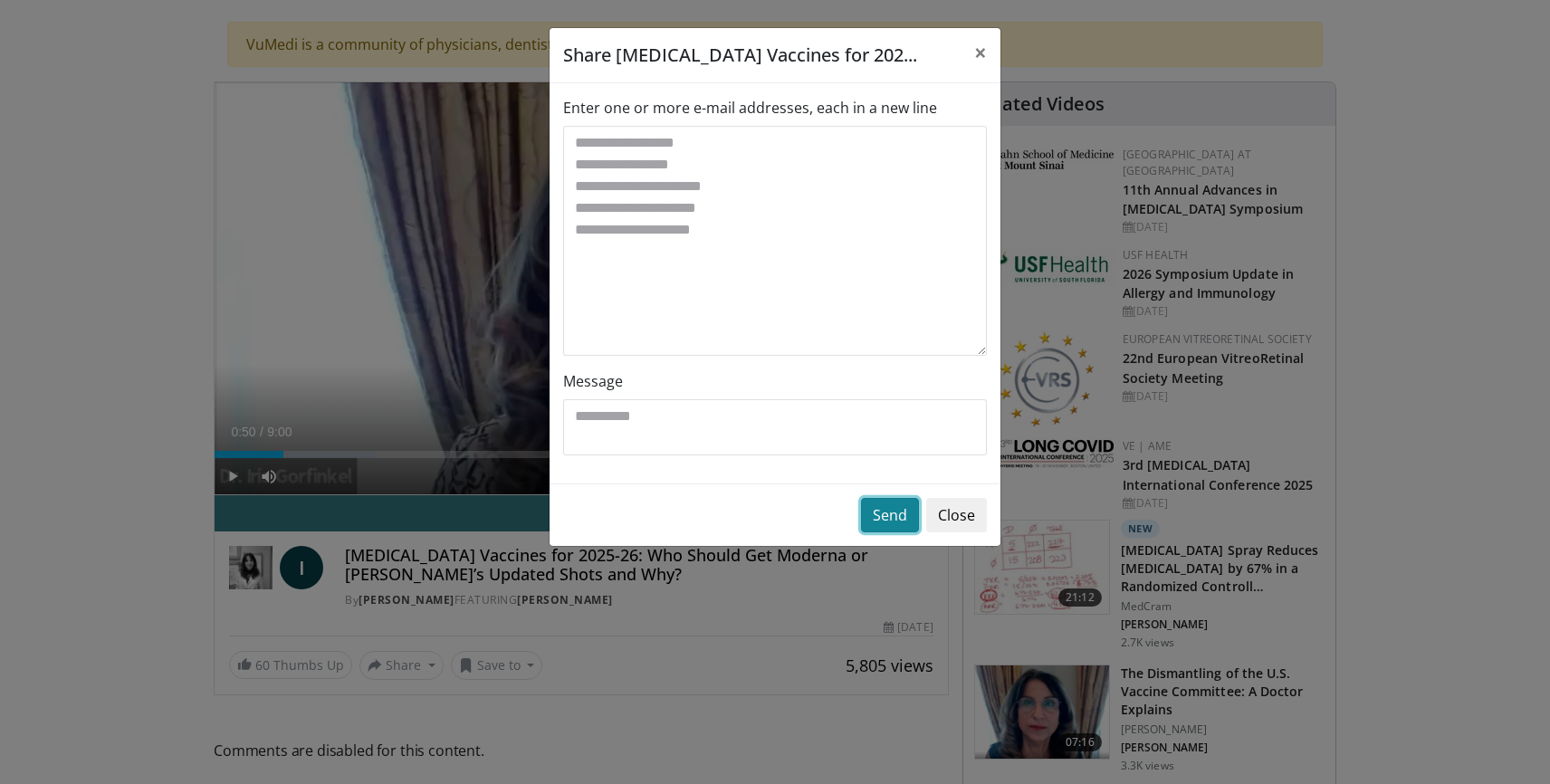
click at [886, 516] on button "Send" at bounding box center [890, 515] width 58 height 35
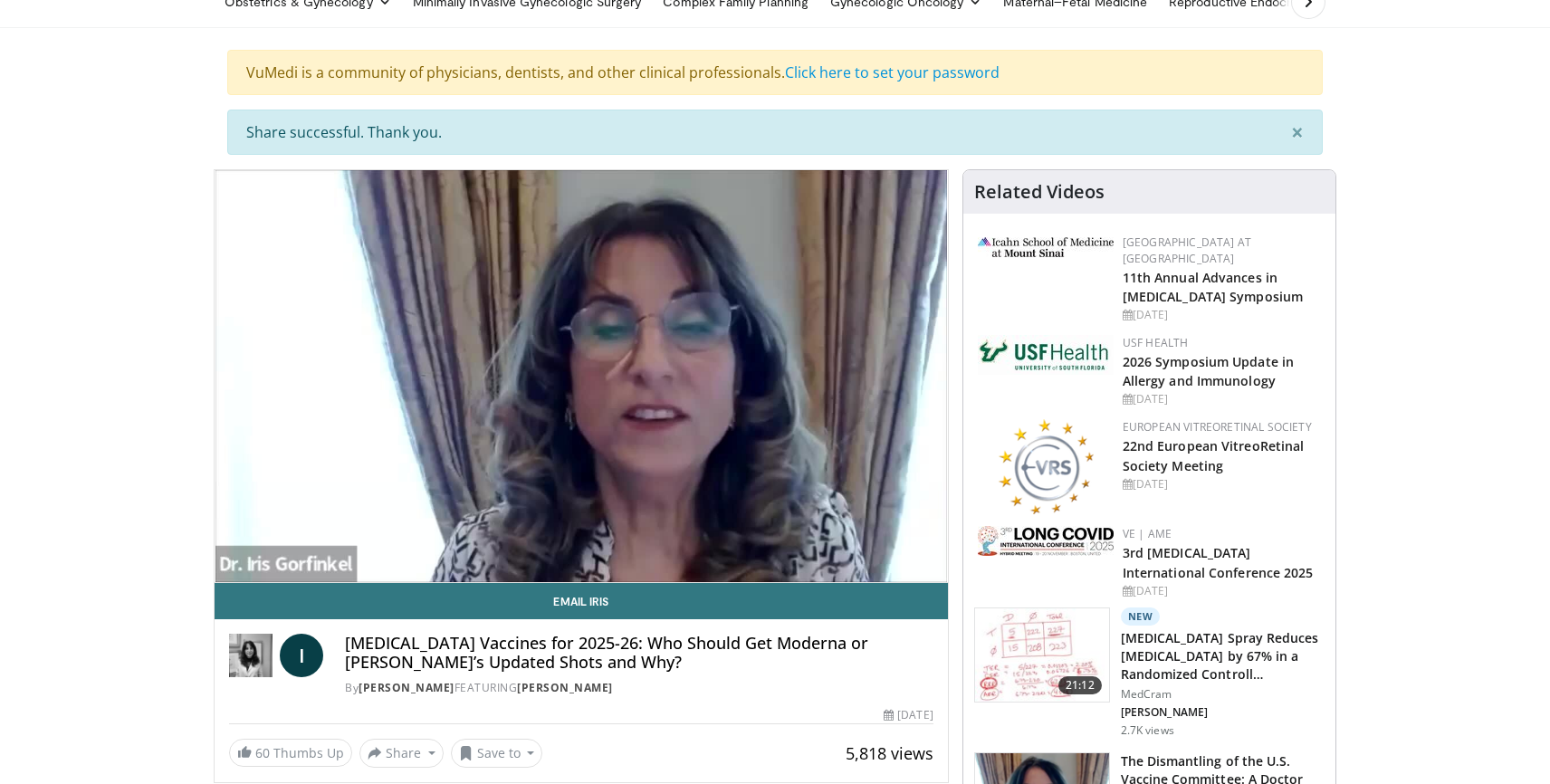
scroll to position [96, 0]
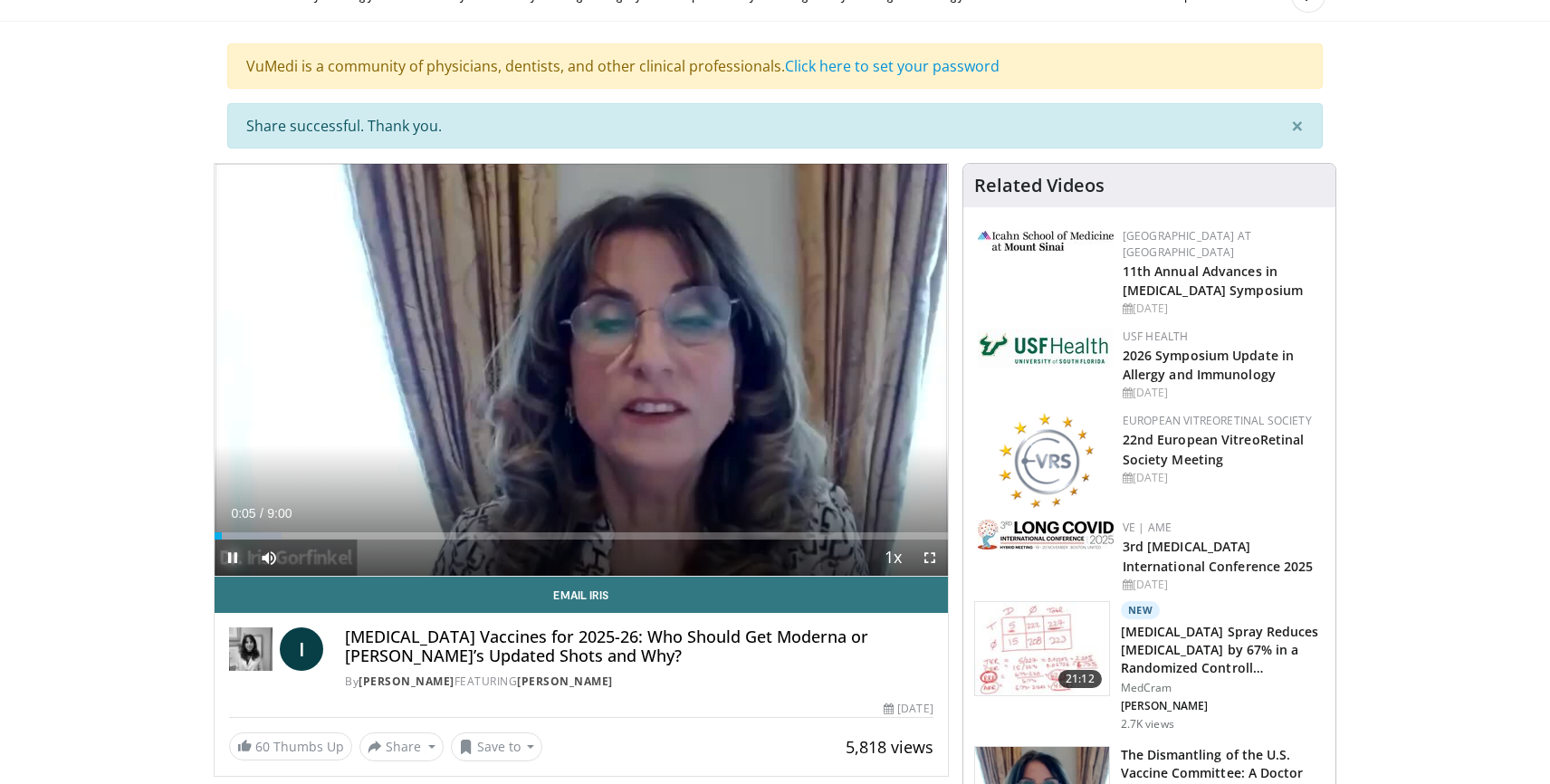
click at [235, 551] on span "Video Player" at bounding box center [233, 558] width 37 height 37
